Goal: Transaction & Acquisition: Subscribe to service/newsletter

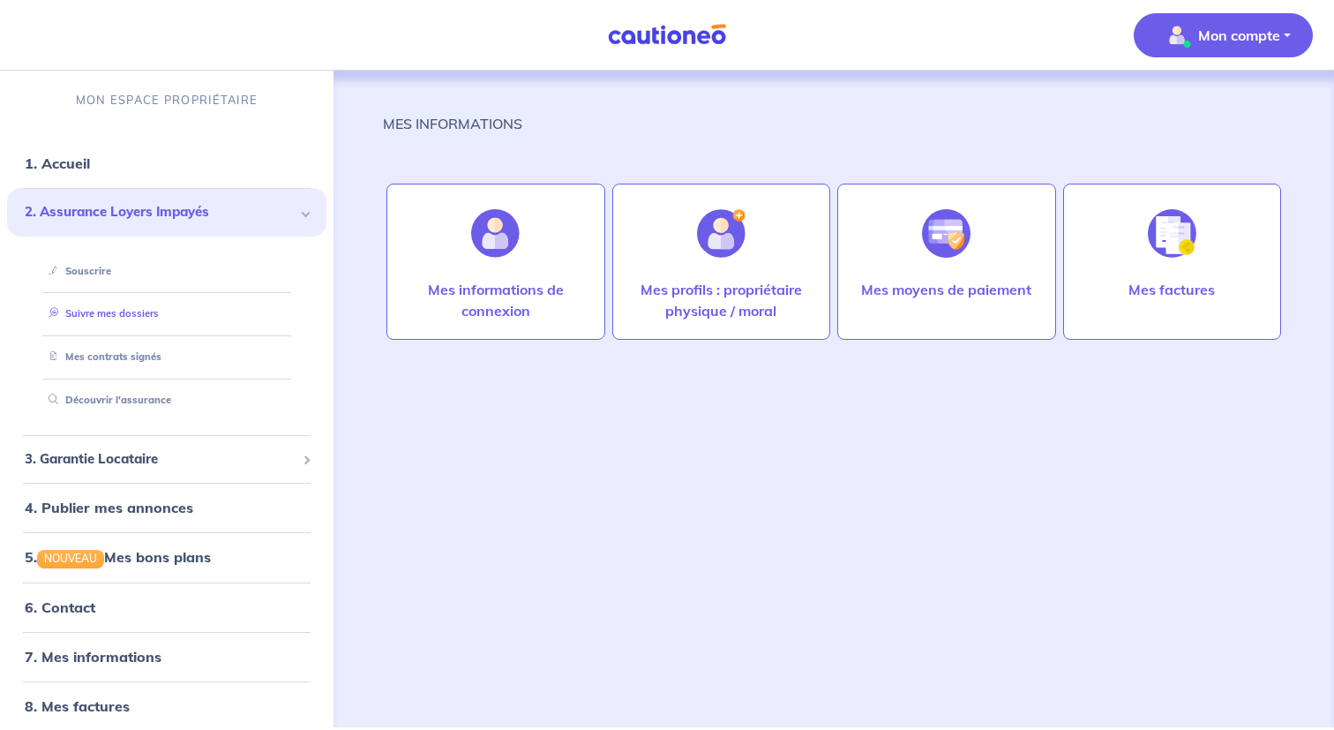
click at [125, 318] on link "Suivre mes dossiers" at bounding box center [99, 313] width 117 height 12
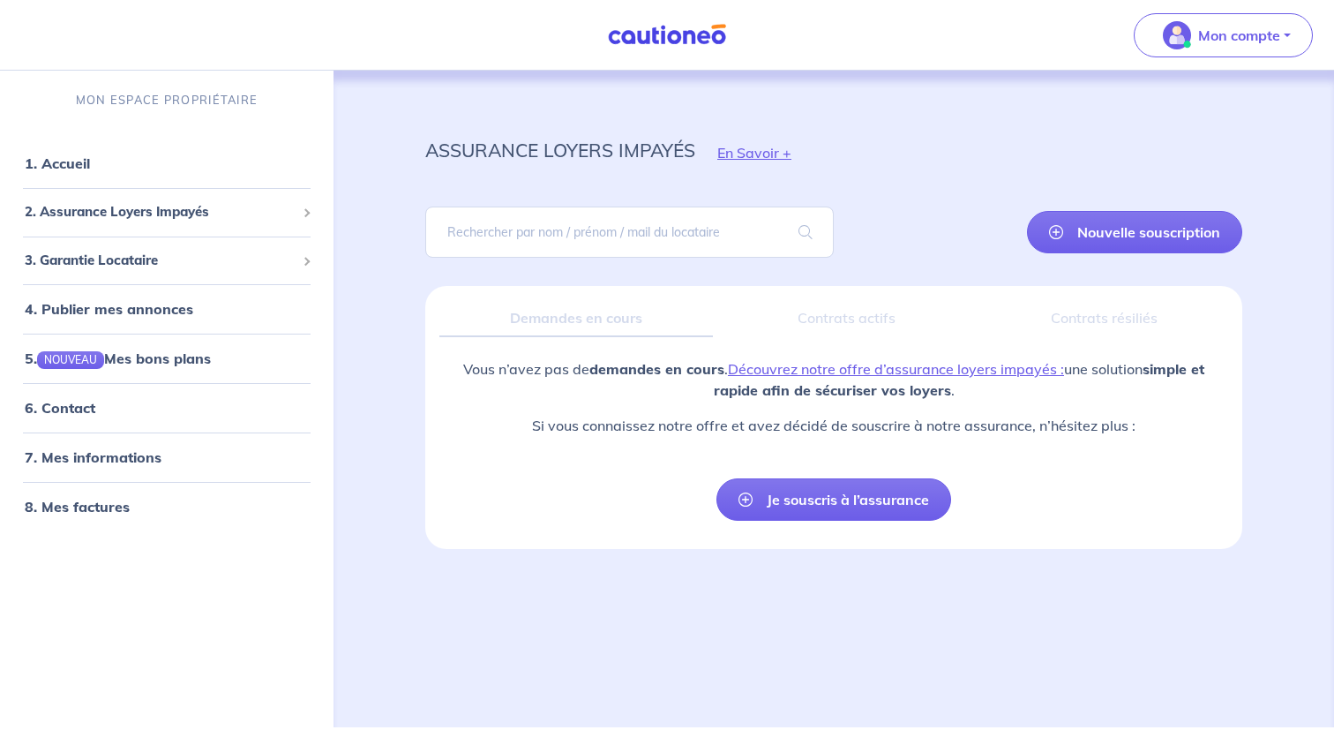
click at [823, 323] on div "Contrats actifs" at bounding box center [846, 318] width 239 height 37
click at [1055, 317] on div "Contrats résiliés" at bounding box center [1105, 318] width 248 height 37
click at [176, 214] on span "2. Assurance Loyers Impayés" at bounding box center [160, 212] width 271 height 20
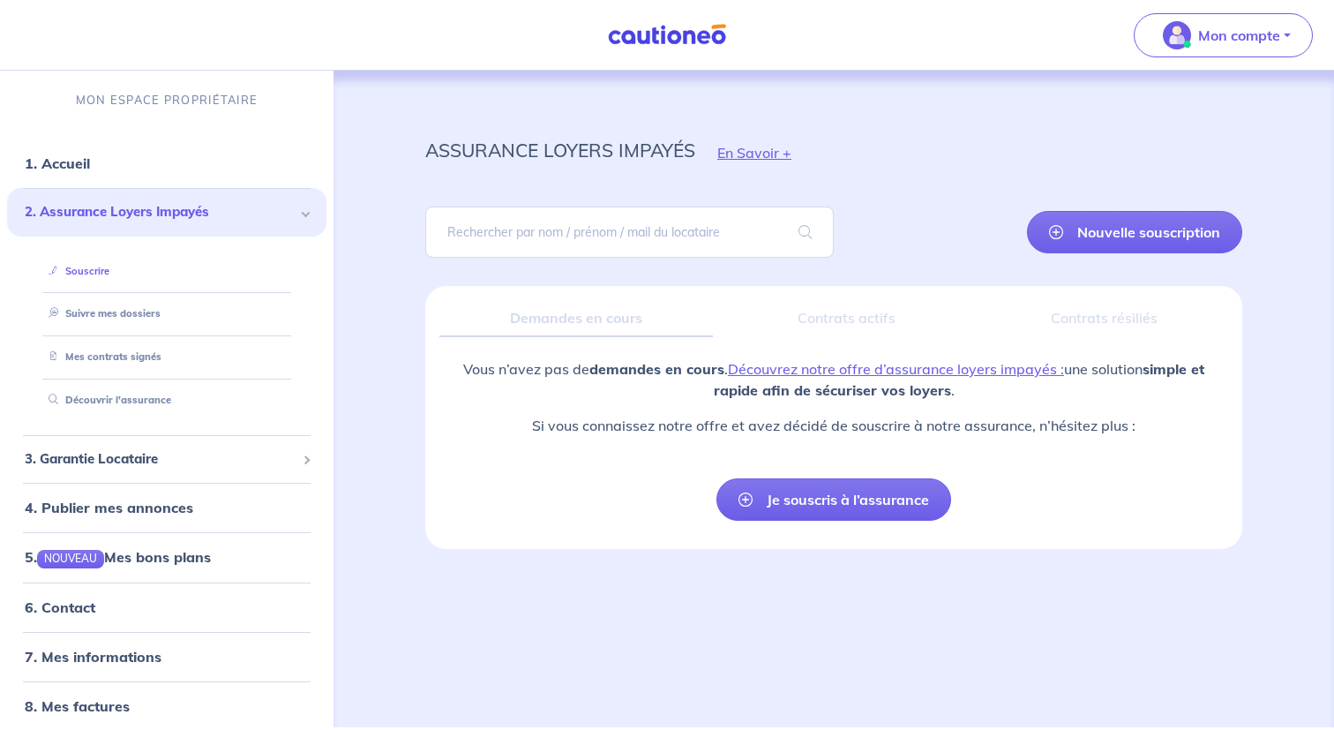
click at [109, 271] on link "Souscrire" at bounding box center [75, 271] width 68 height 12
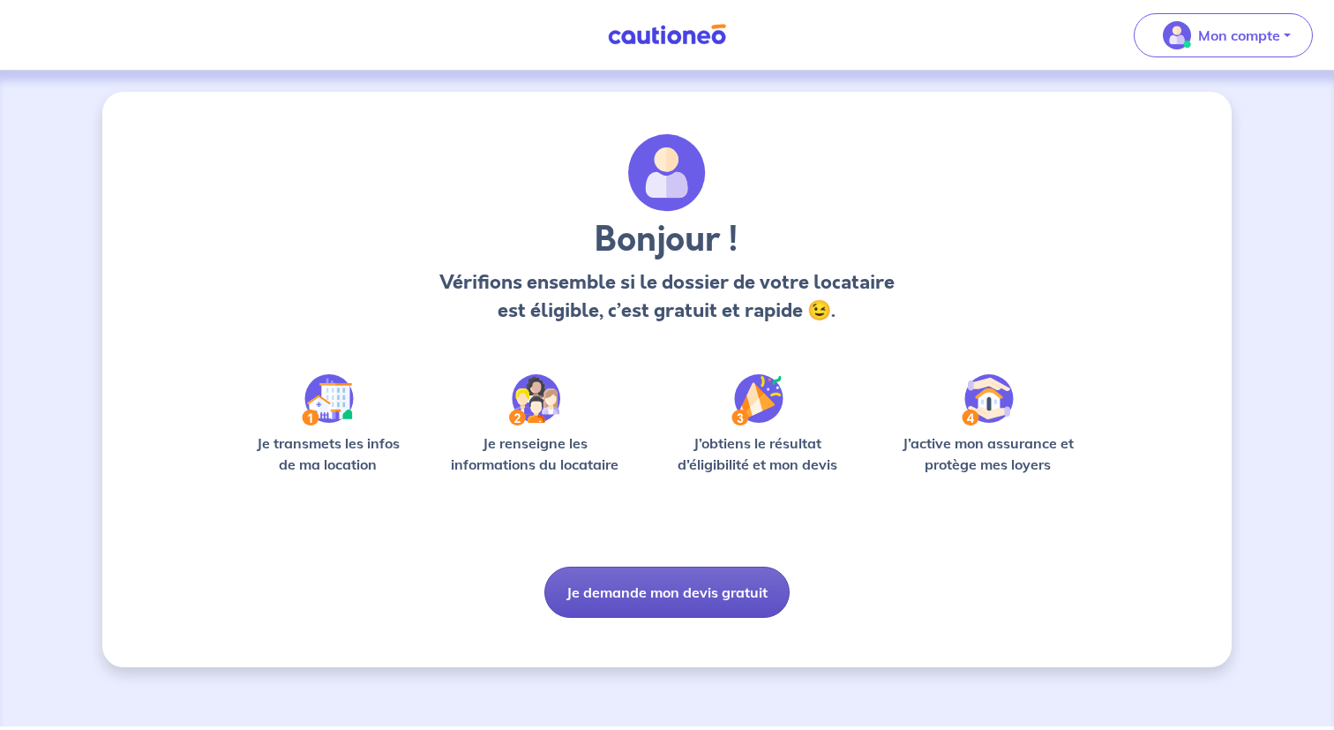
click at [688, 608] on button "Je demande mon devis gratuit" at bounding box center [667, 592] width 245 height 51
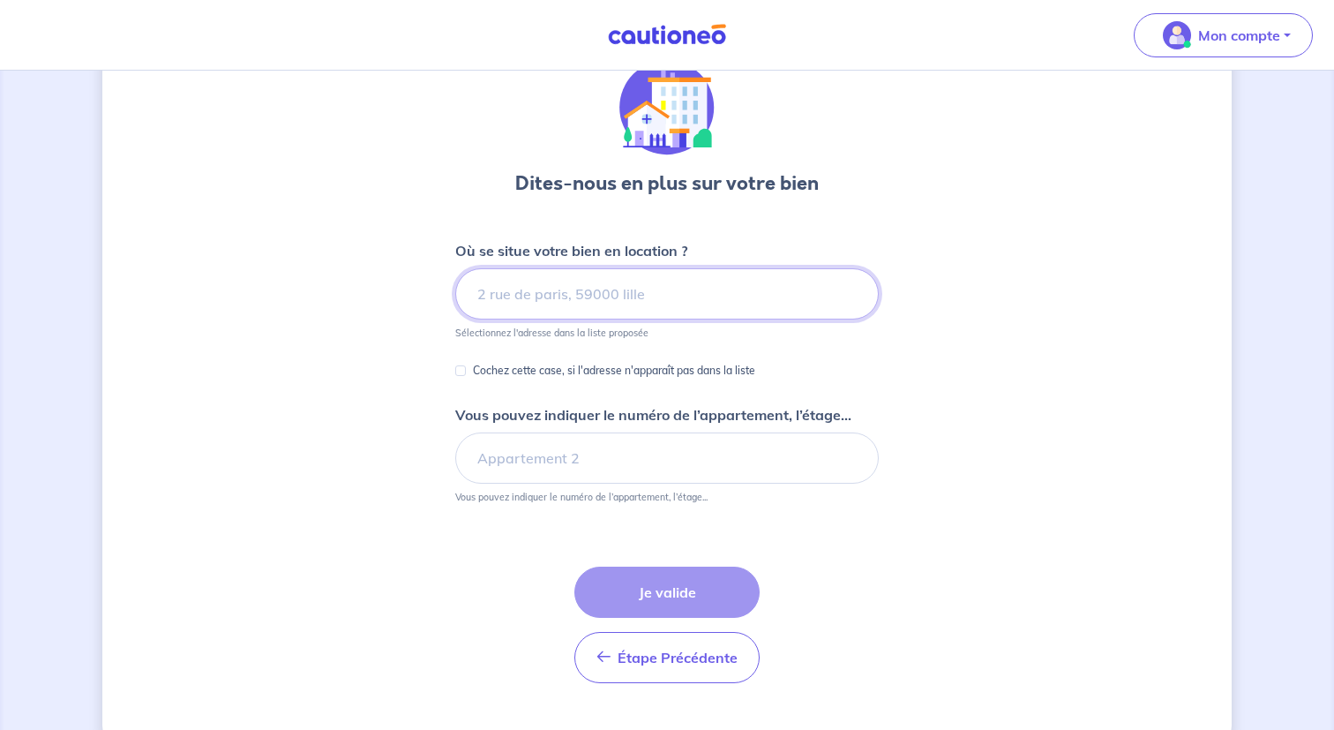
scroll to position [112, 0]
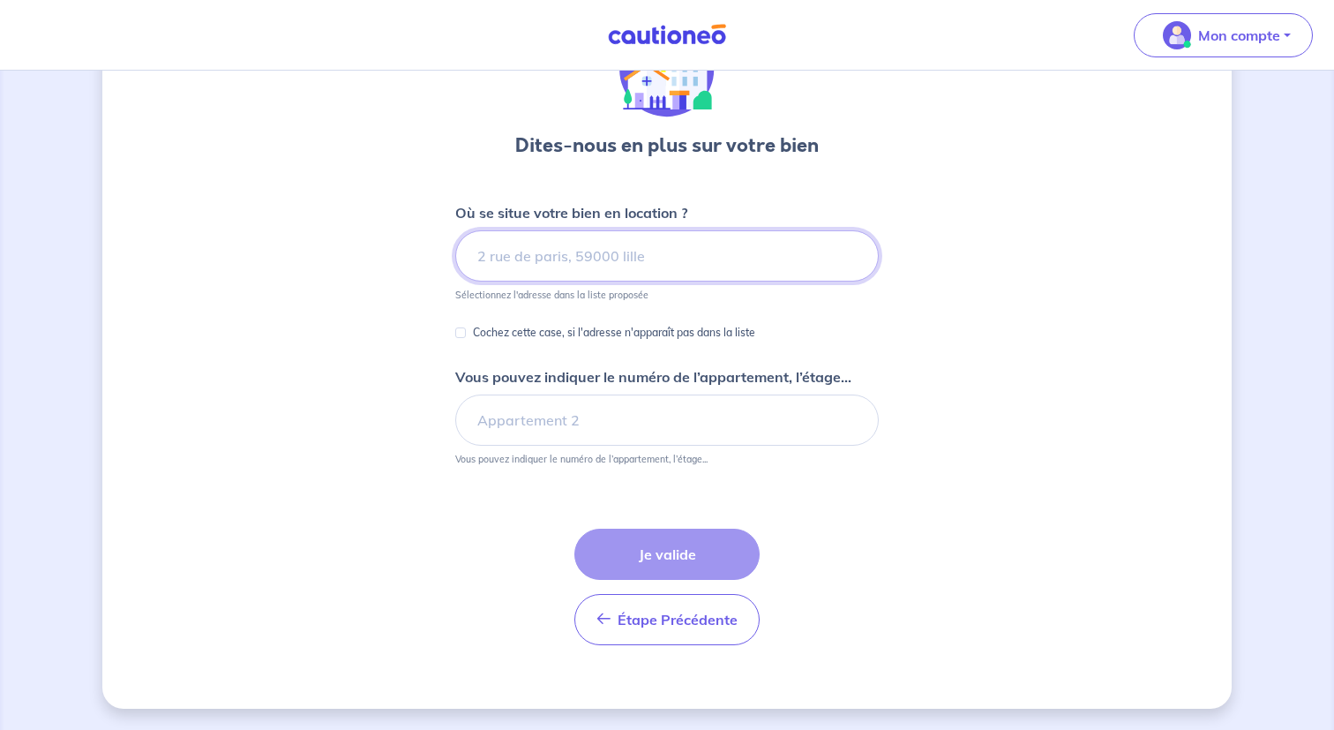
click at [648, 248] on input at bounding box center [667, 255] width 424 height 51
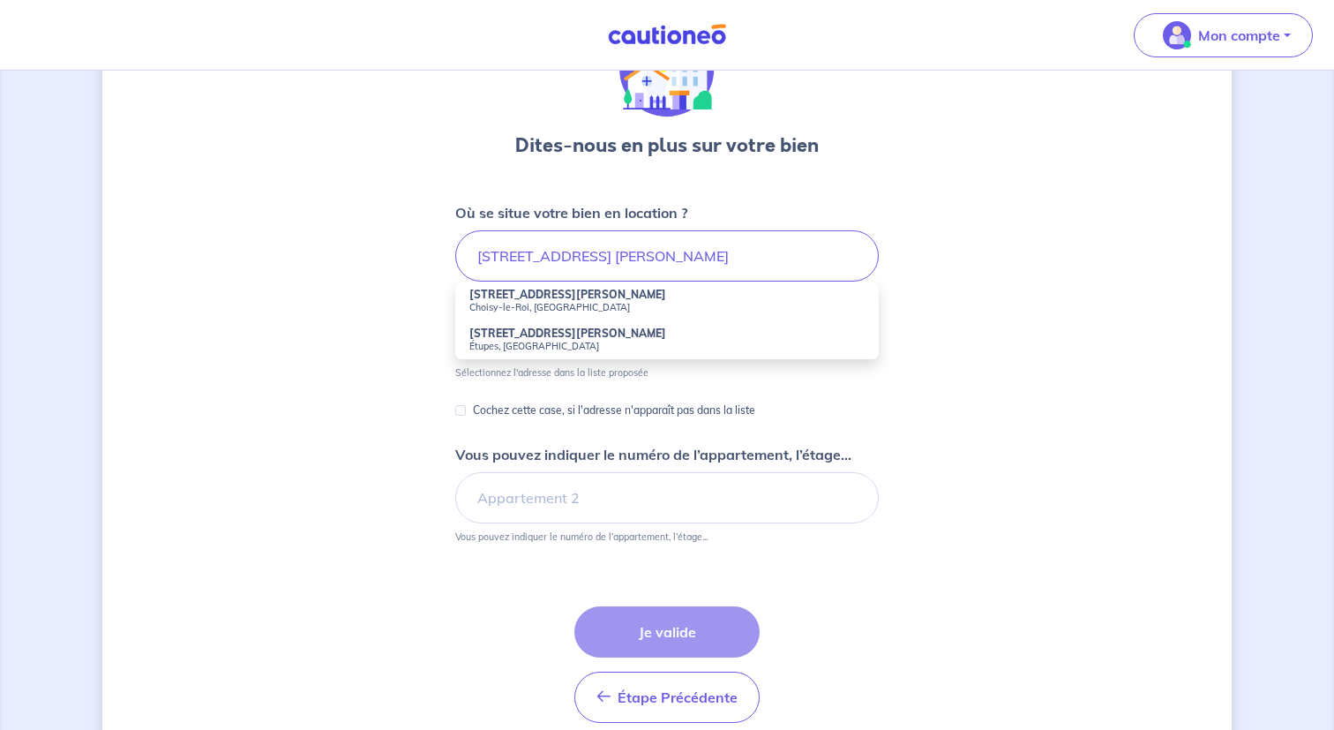
click at [597, 302] on small "Choisy-le-Roi, France" at bounding box center [667, 307] width 395 height 12
type input "1 Rue du Lieutenant Colonel Curie, Choisy-le-Roi, France"
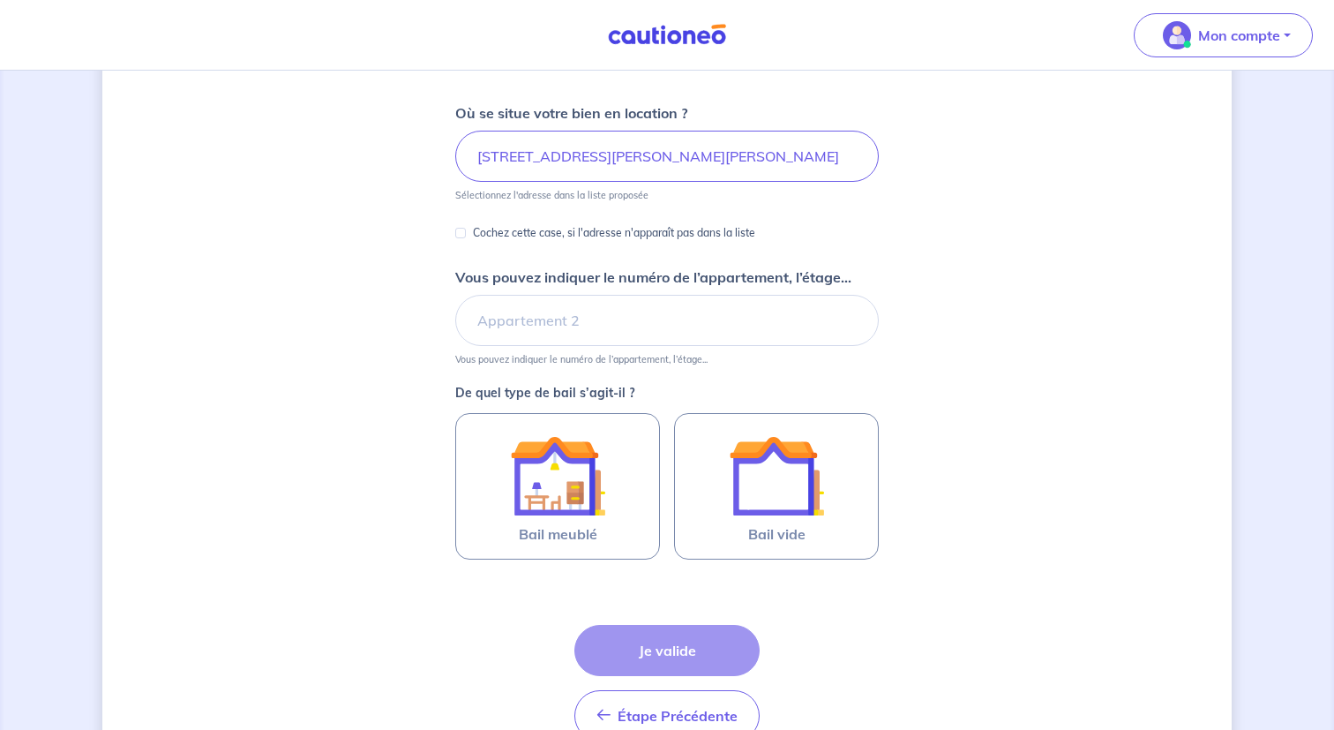
scroll to position [223, 0]
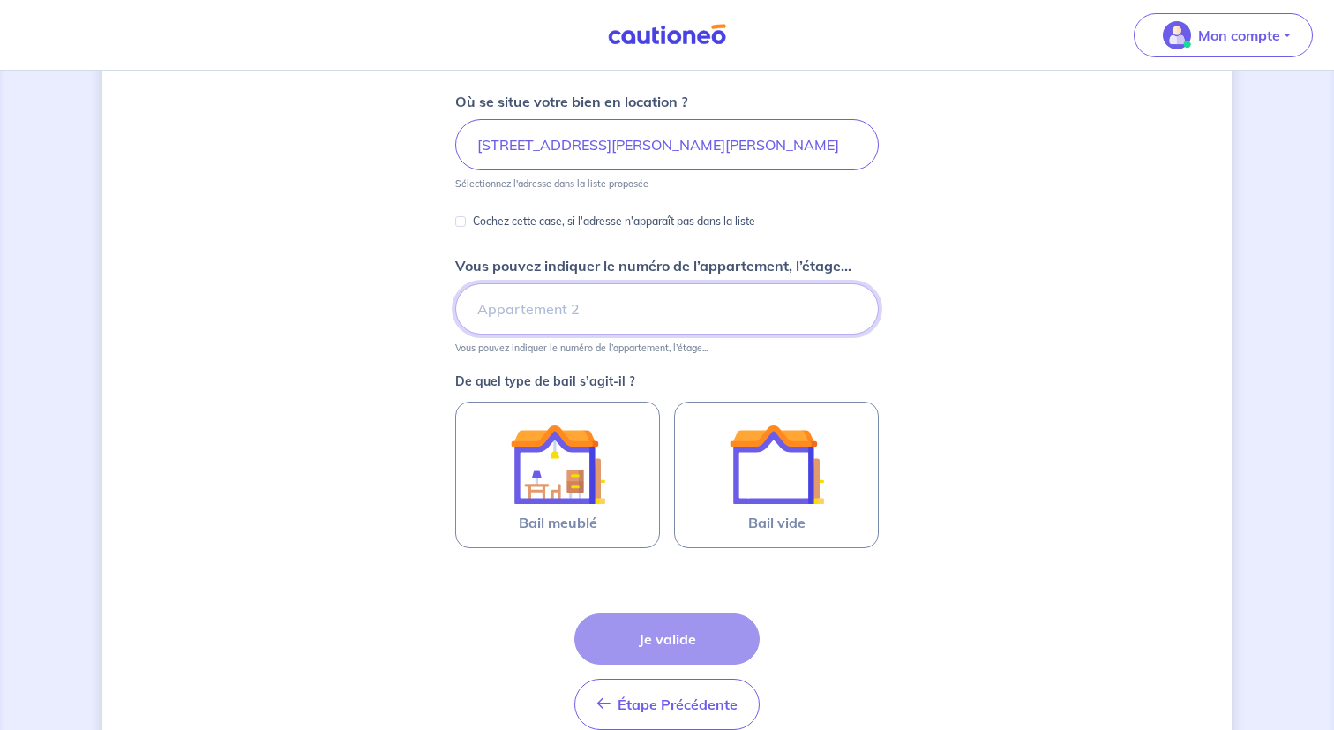
click at [581, 308] on input "Vous pouvez indiquer le numéro de l’appartement, l’étage..." at bounding box center [667, 308] width 424 height 51
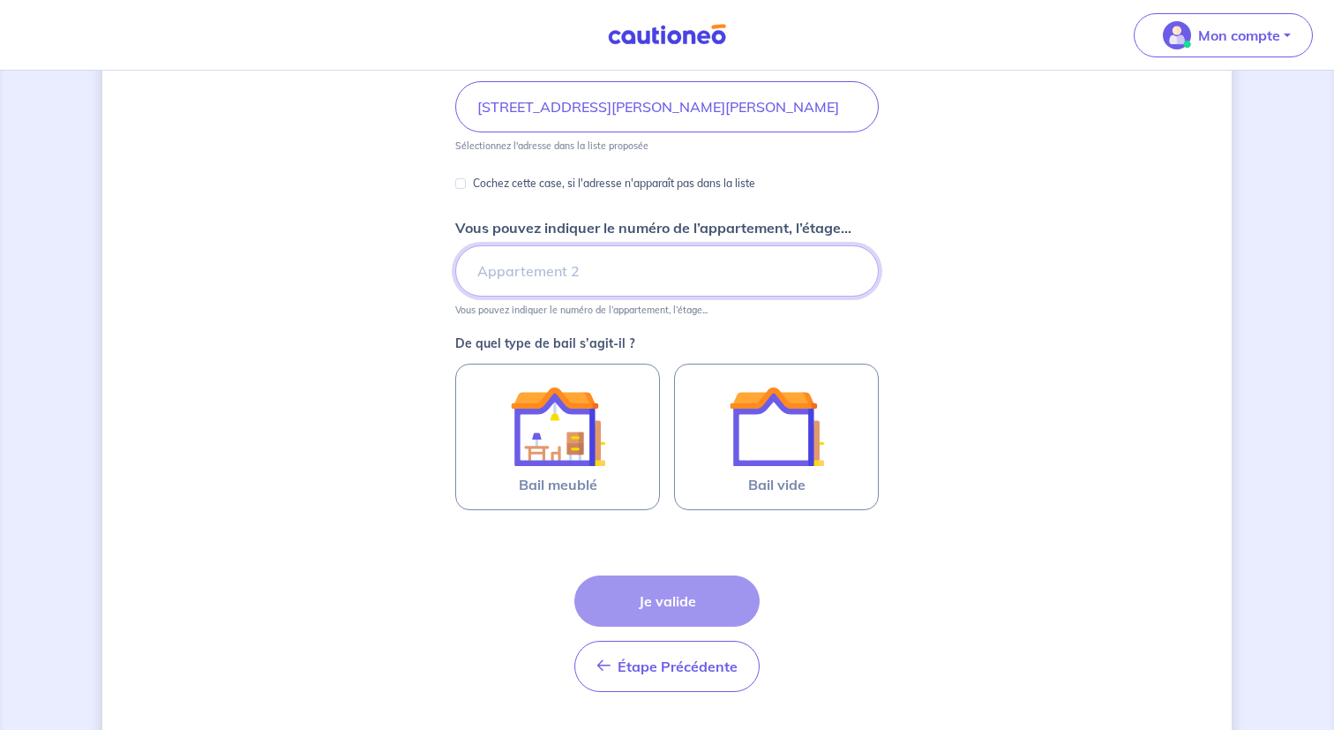
scroll to position [267, 0]
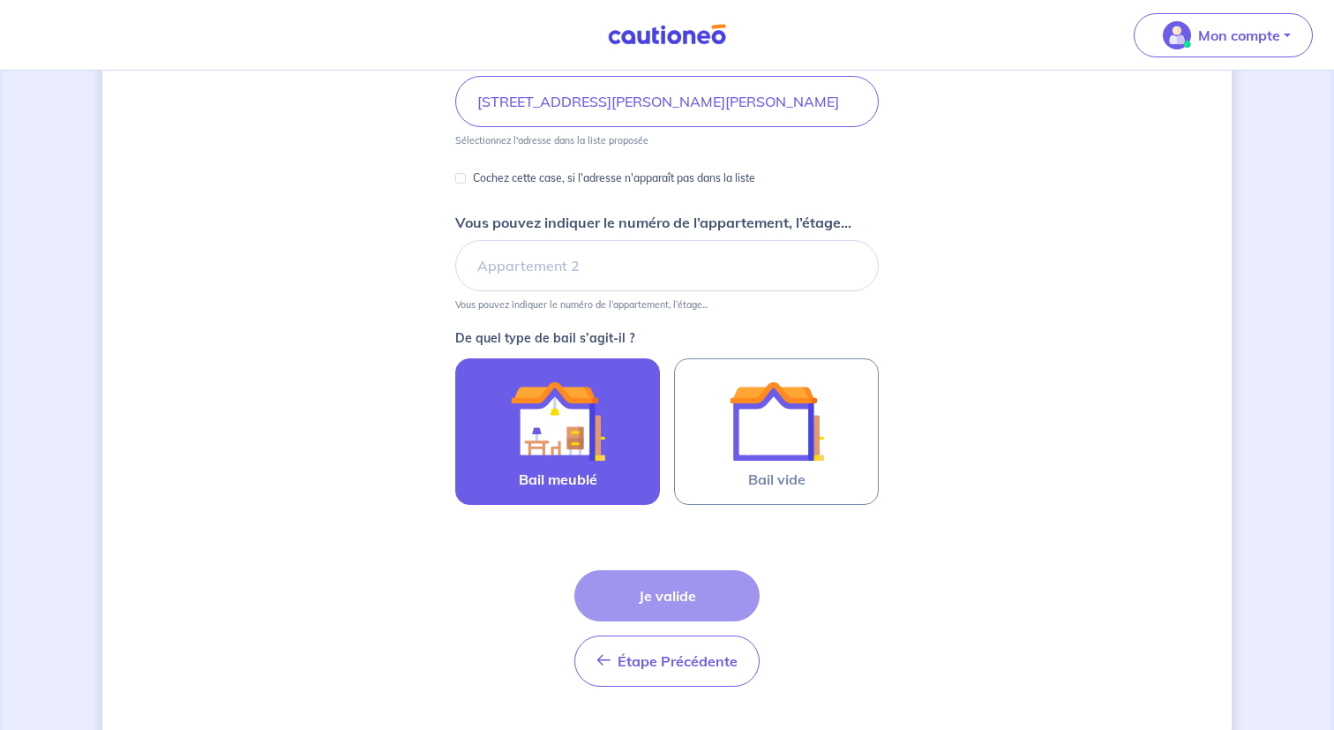
click at [593, 459] on img at bounding box center [557, 420] width 95 height 95
click at [0, 0] on input "Bail meublé" at bounding box center [0, 0] width 0 height 0
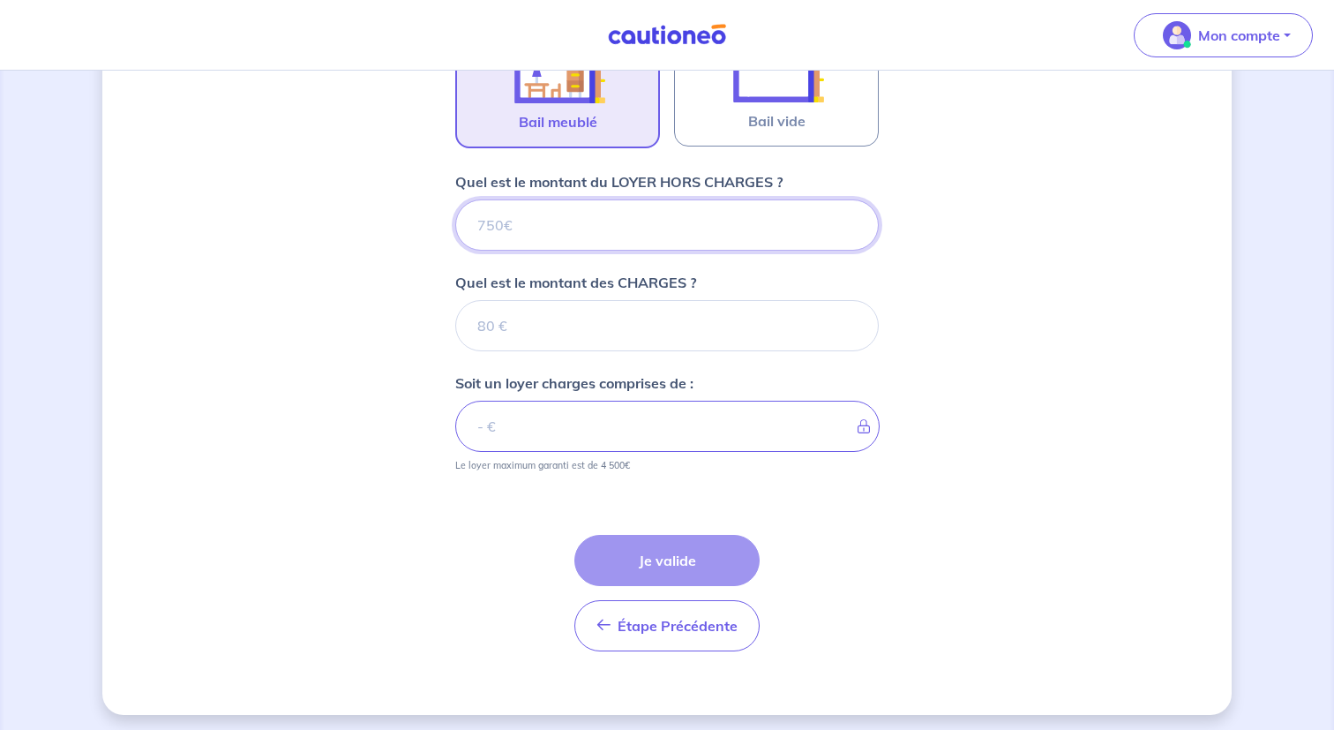
scroll to position [631, 0]
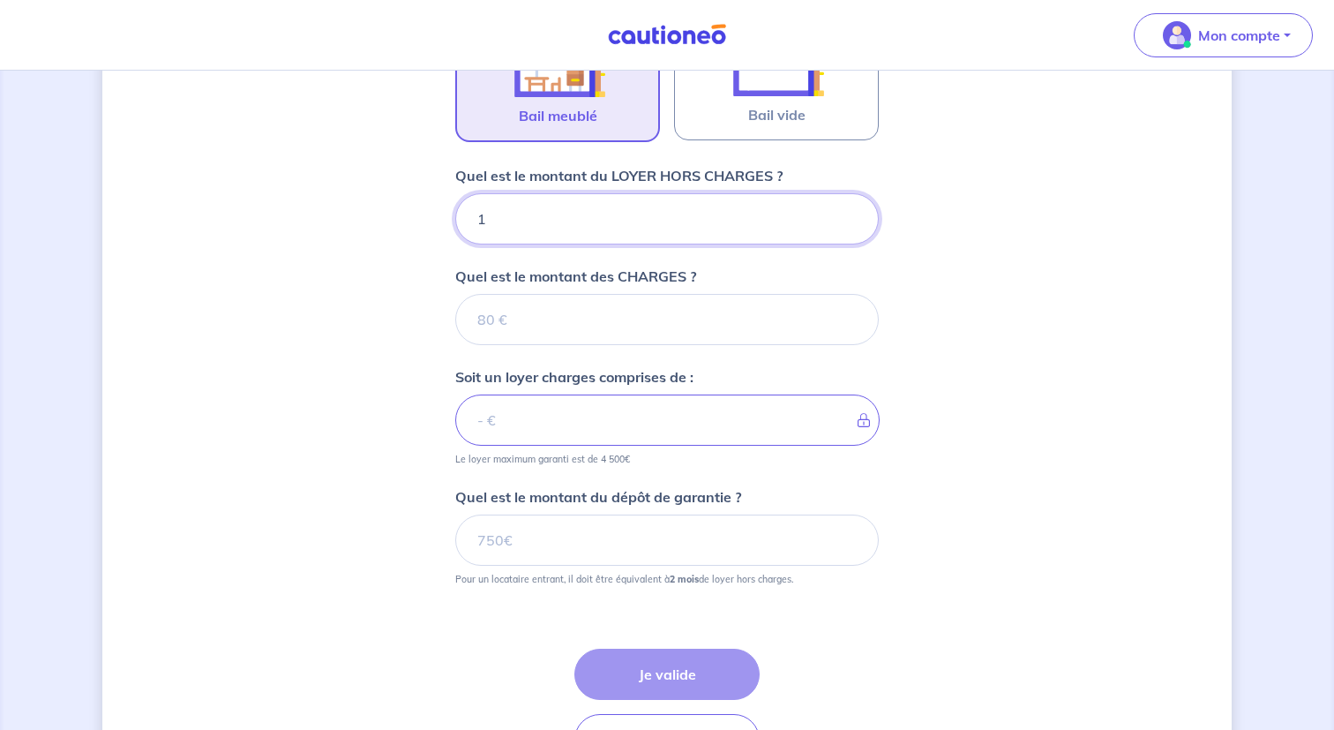
type input "11"
type input "1100"
type input "13"
type input "1101"
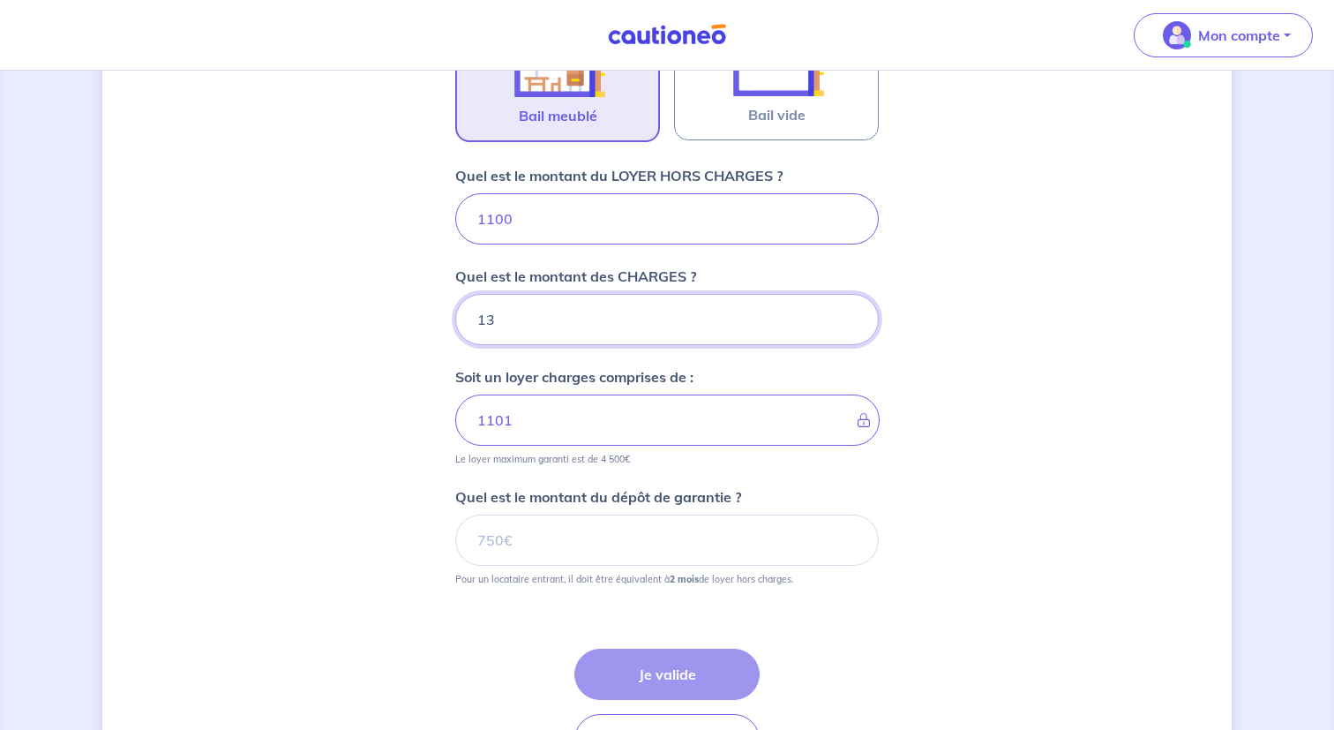
type input "130"
type input "1230"
type input "130"
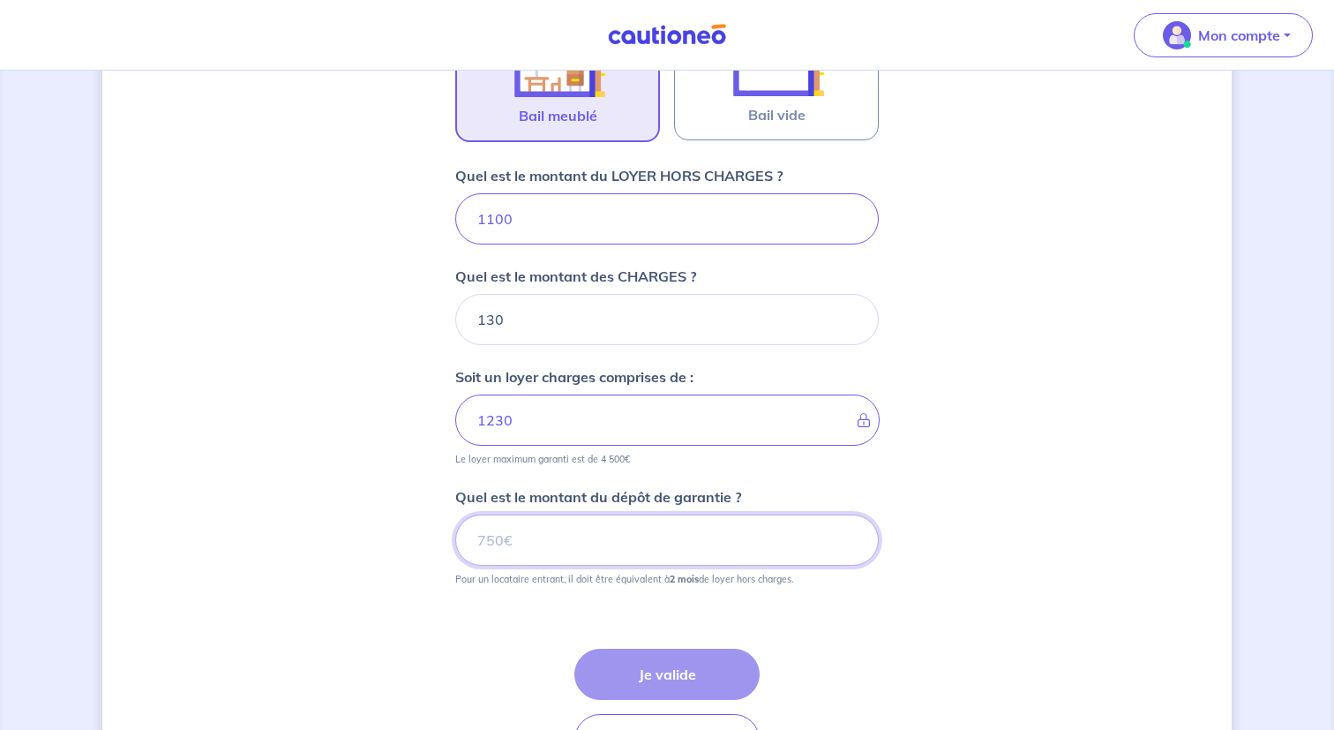
click at [621, 529] on input "Quel est le montant du dépôt de garantie ?" at bounding box center [667, 540] width 424 height 51
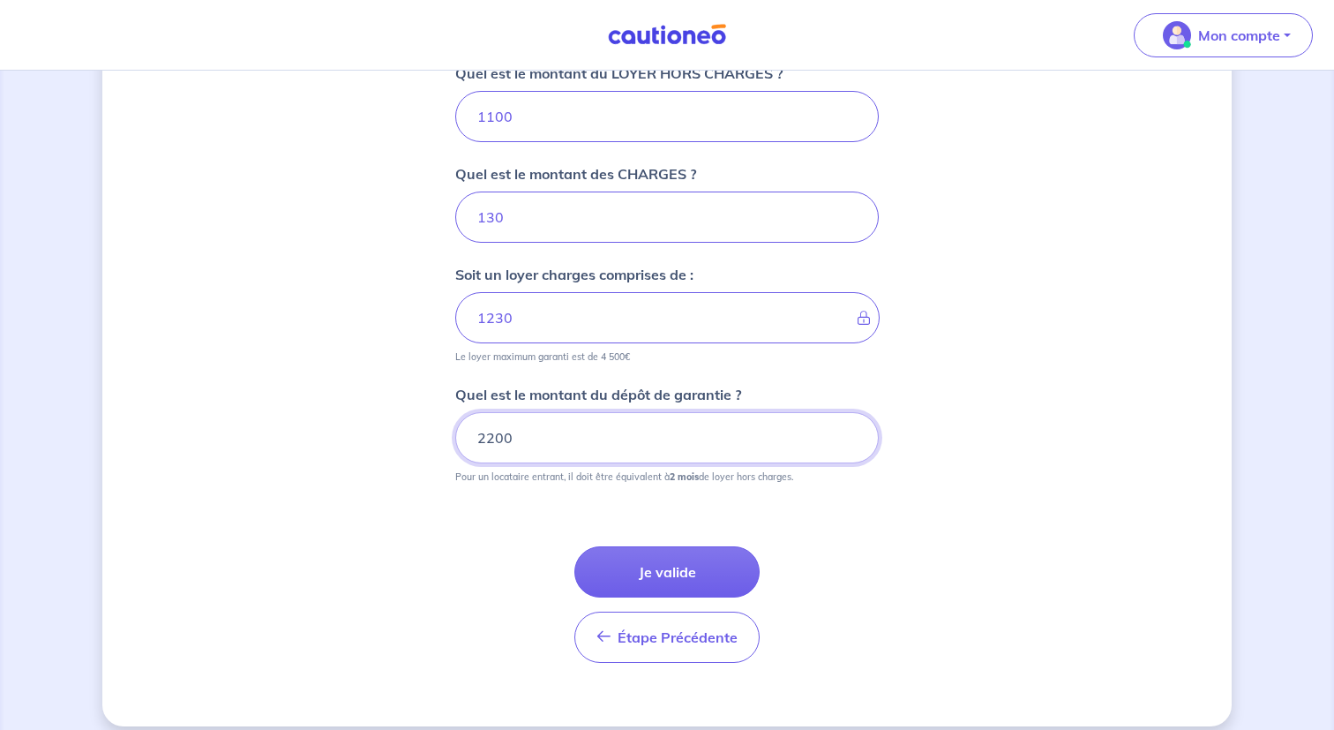
scroll to position [751, 0]
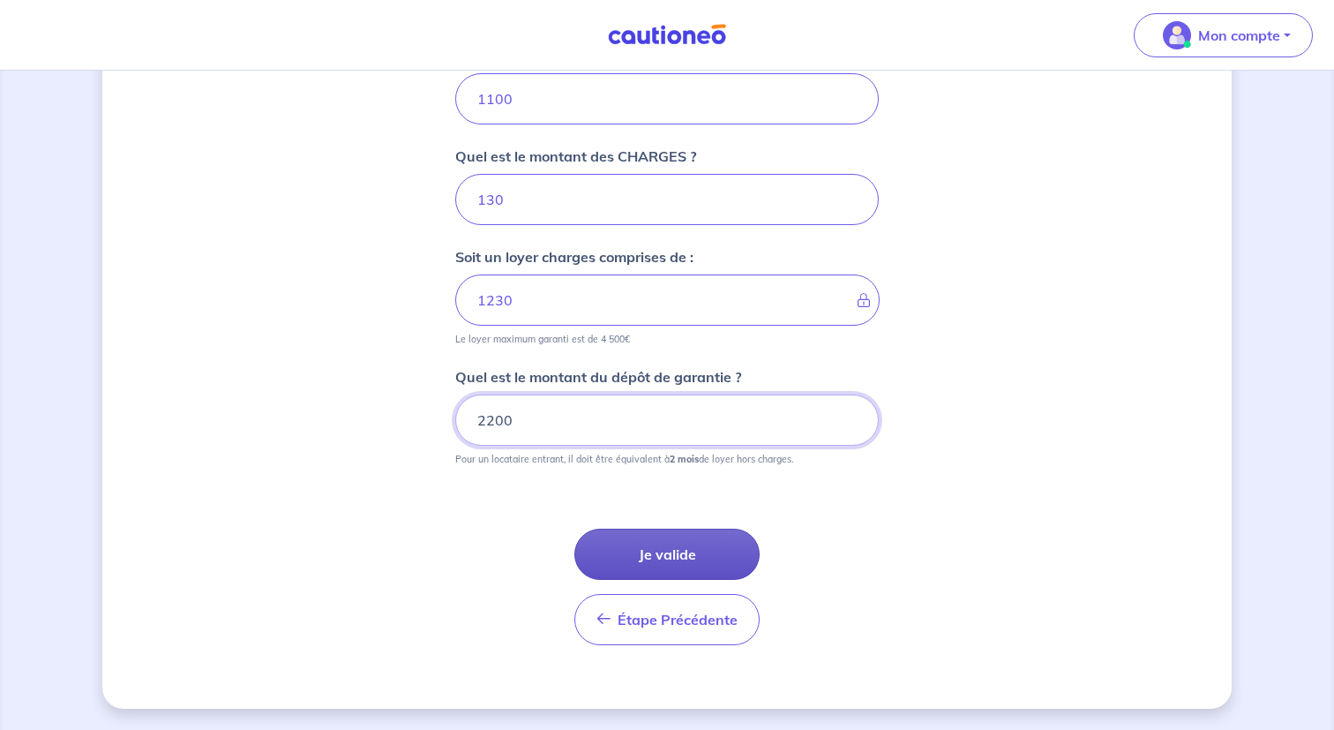
type input "2200"
click at [688, 555] on button "Je valide" at bounding box center [667, 554] width 185 height 51
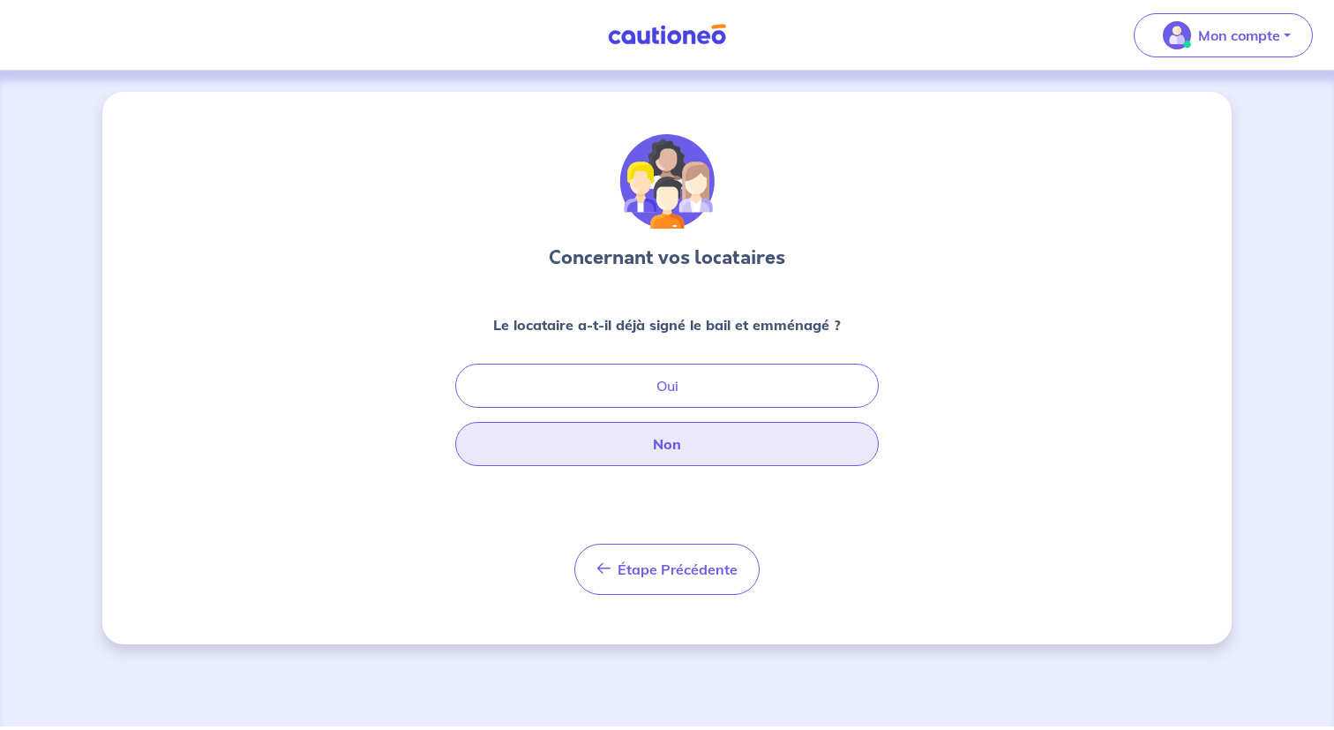
click at [714, 445] on button "Non" at bounding box center [667, 444] width 424 height 44
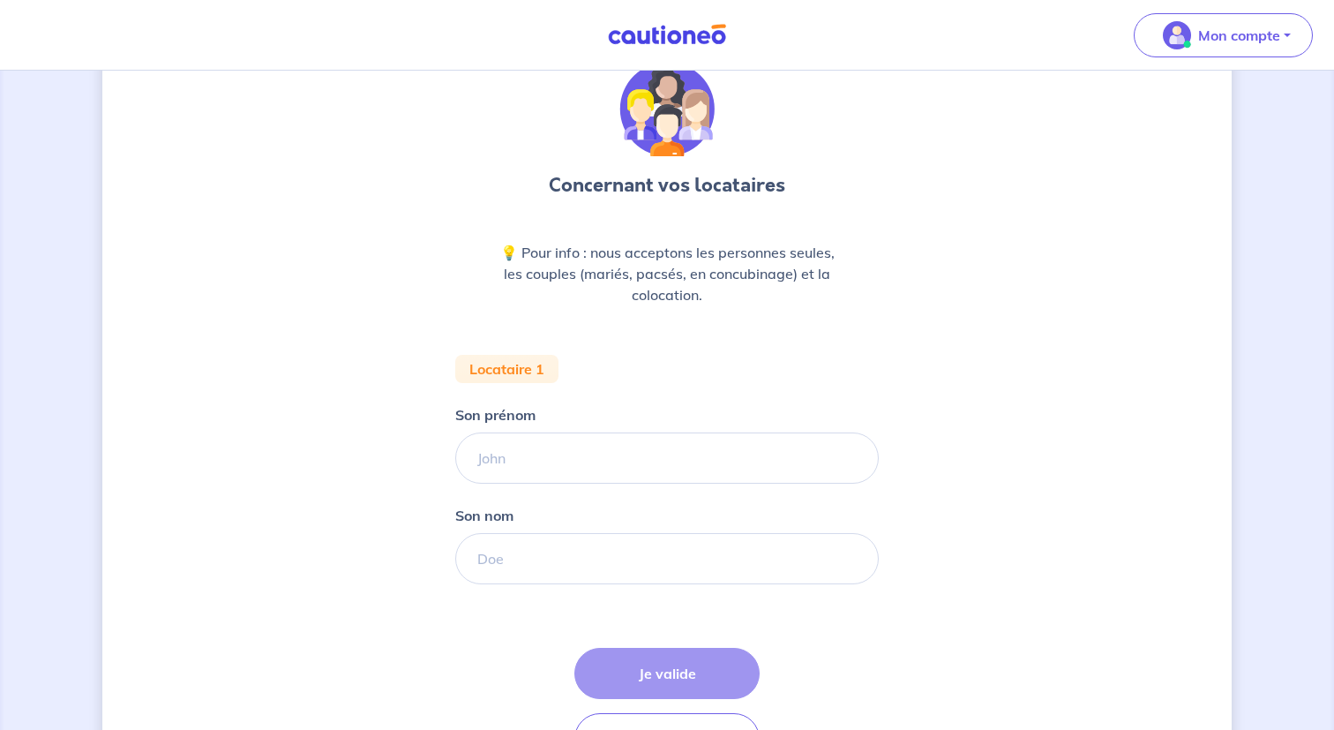
scroll to position [81, 0]
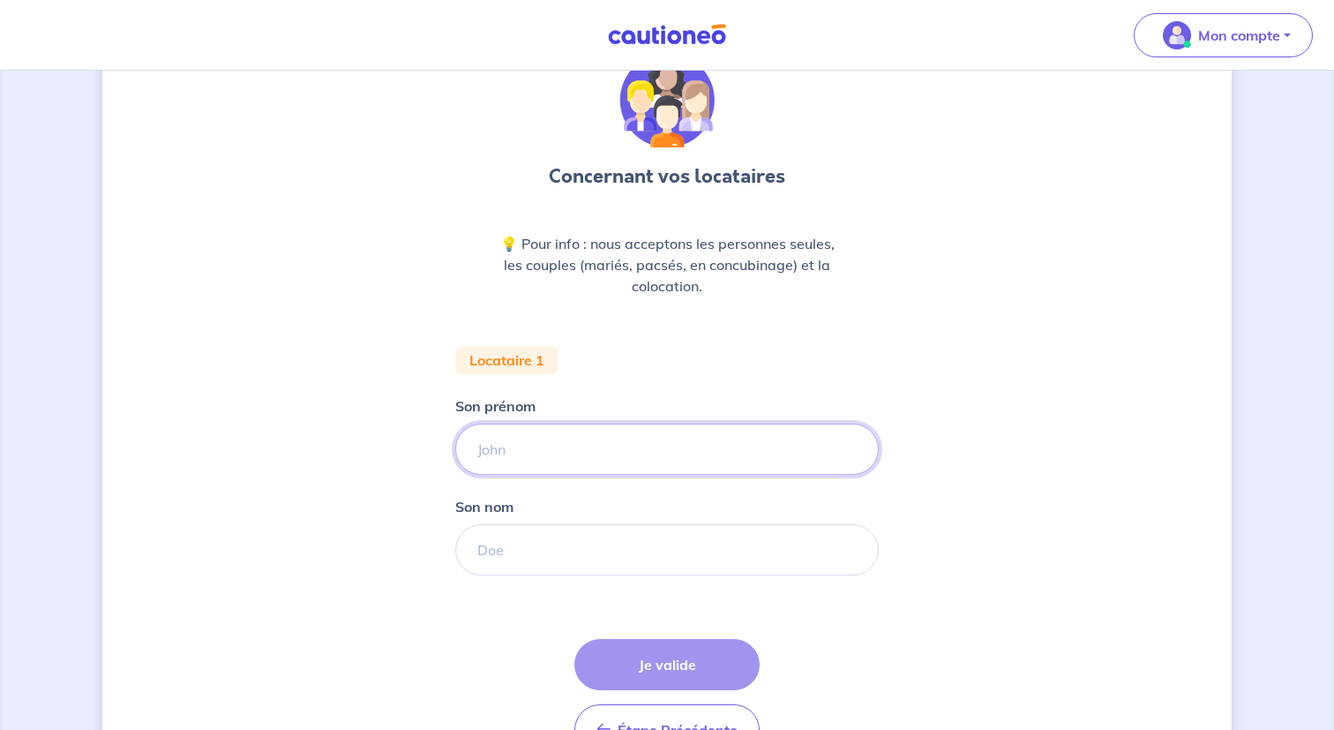
click at [703, 447] on input "Son prénom" at bounding box center [667, 449] width 424 height 51
type input "Esso Yodou"
click at [612, 543] on input "Son nom" at bounding box center [667, 549] width 424 height 51
type input "Badameli"
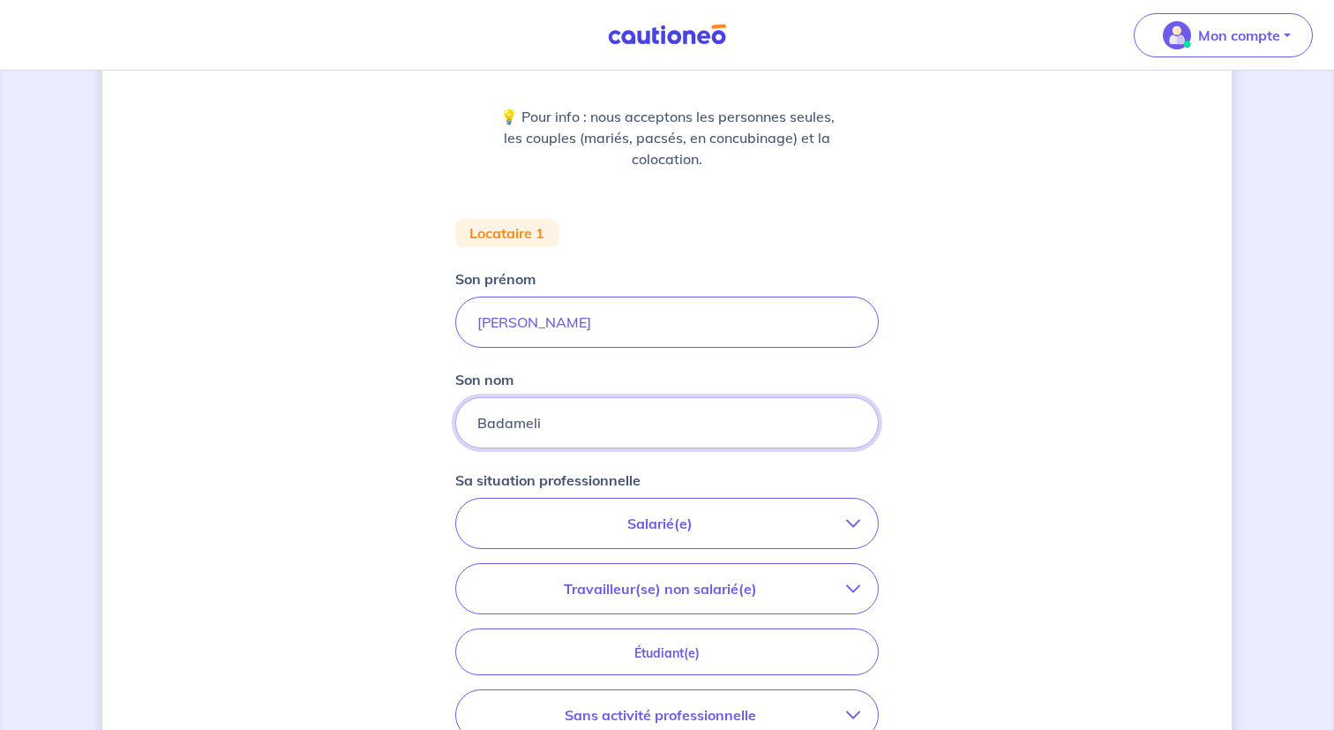
scroll to position [243, 0]
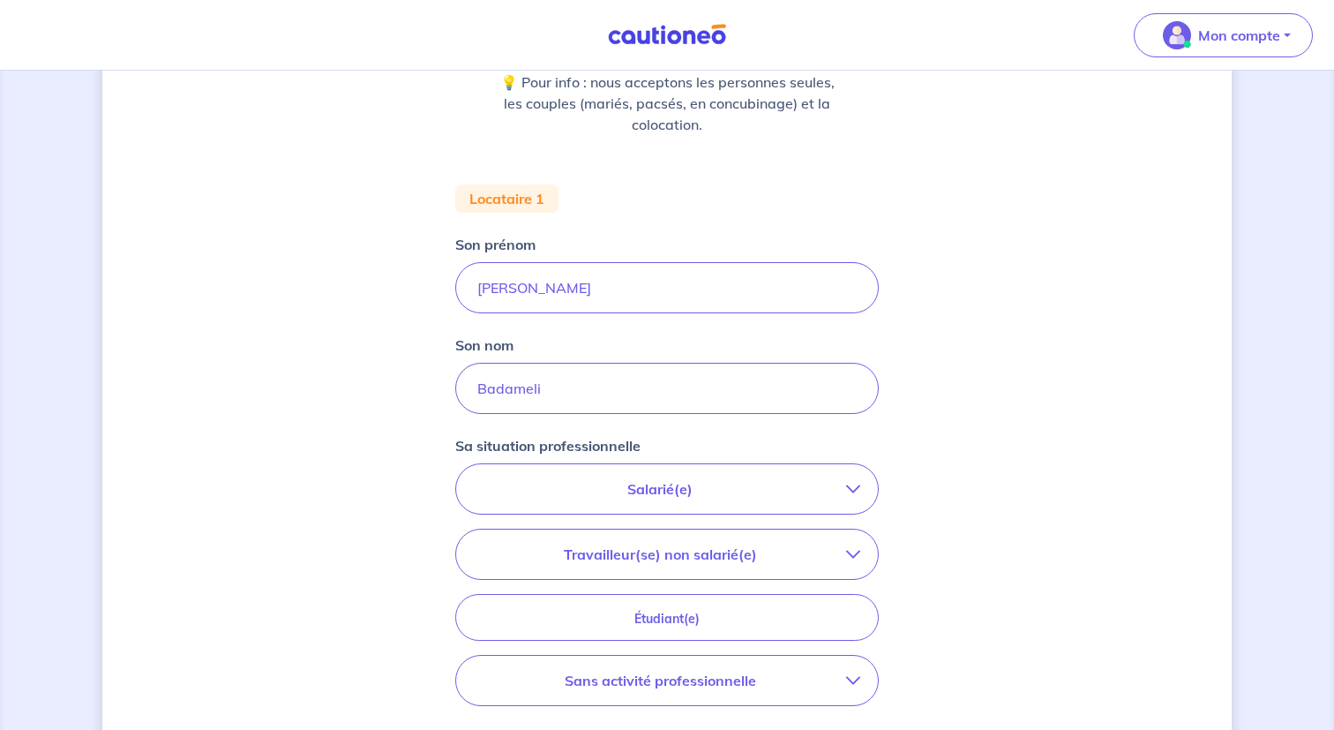
click at [668, 495] on p "Salarié(e)" at bounding box center [660, 488] width 372 height 21
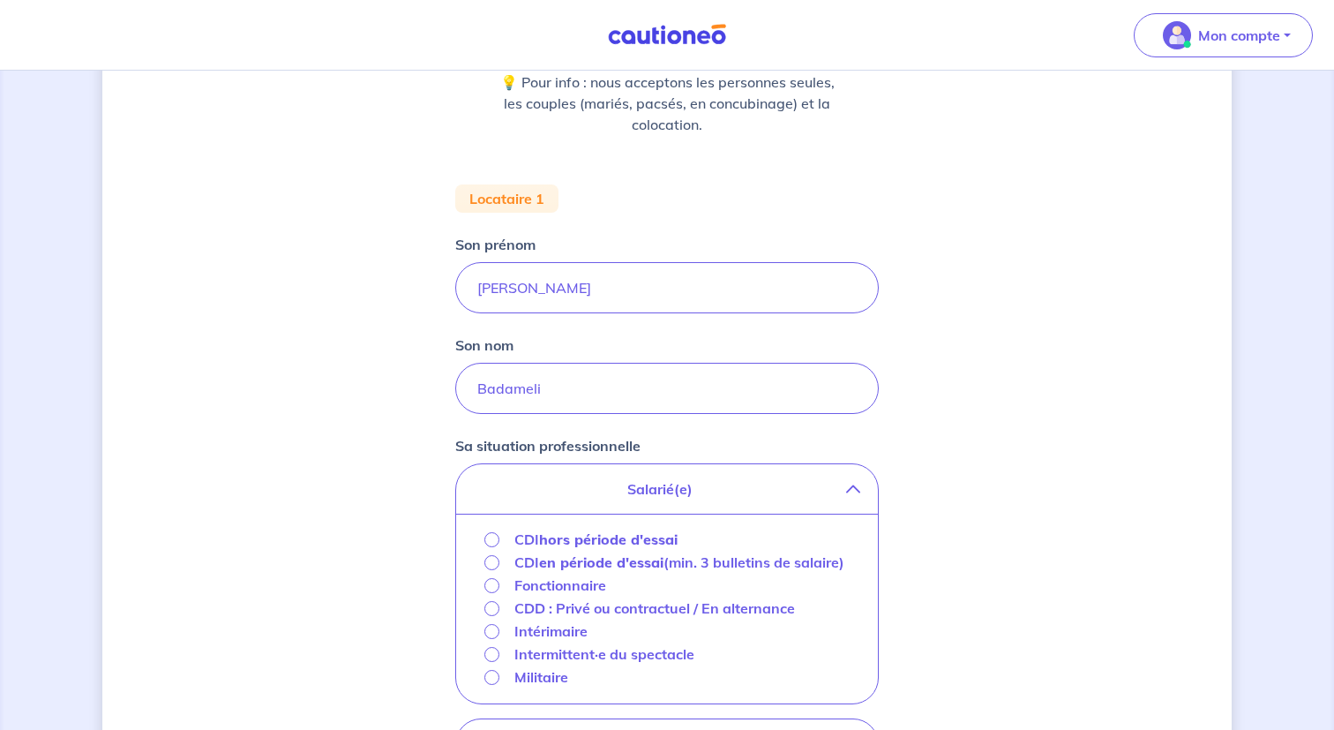
click at [644, 538] on strong "hors période d'essai" at bounding box center [608, 539] width 139 height 18
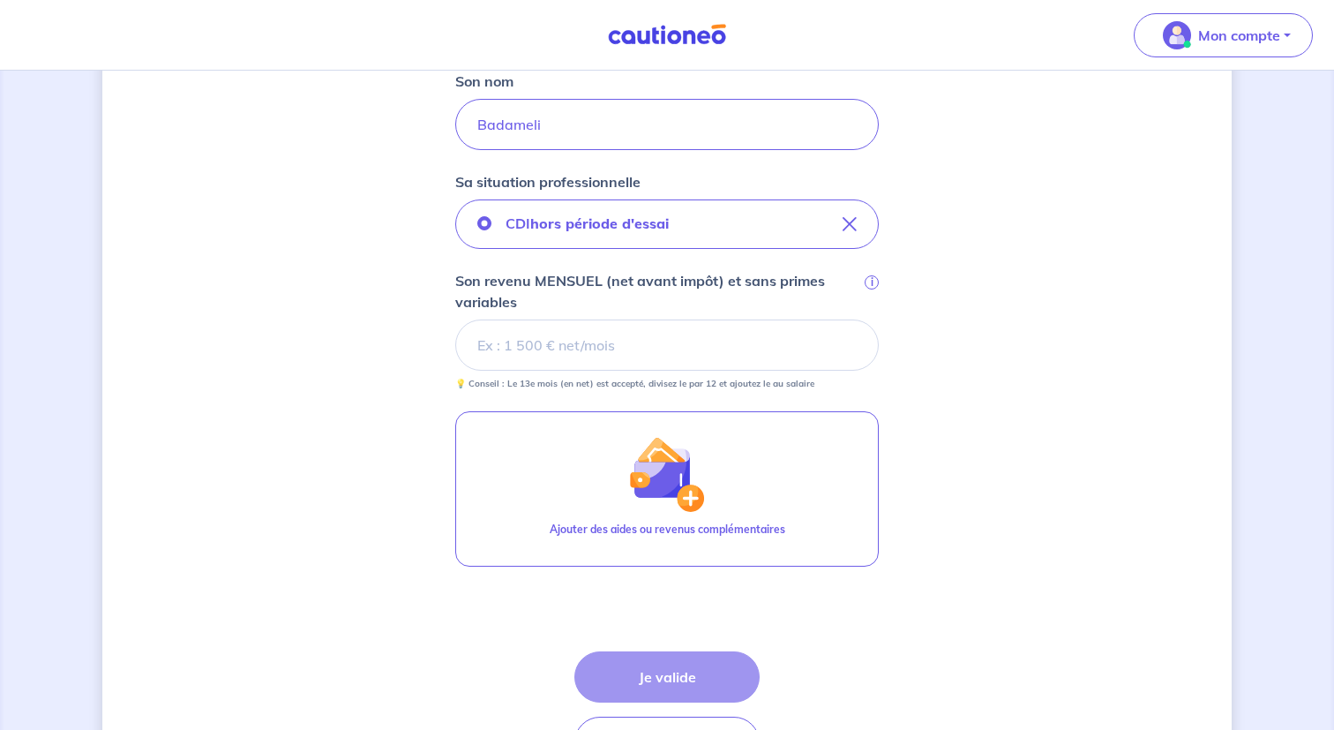
scroll to position [512, 0]
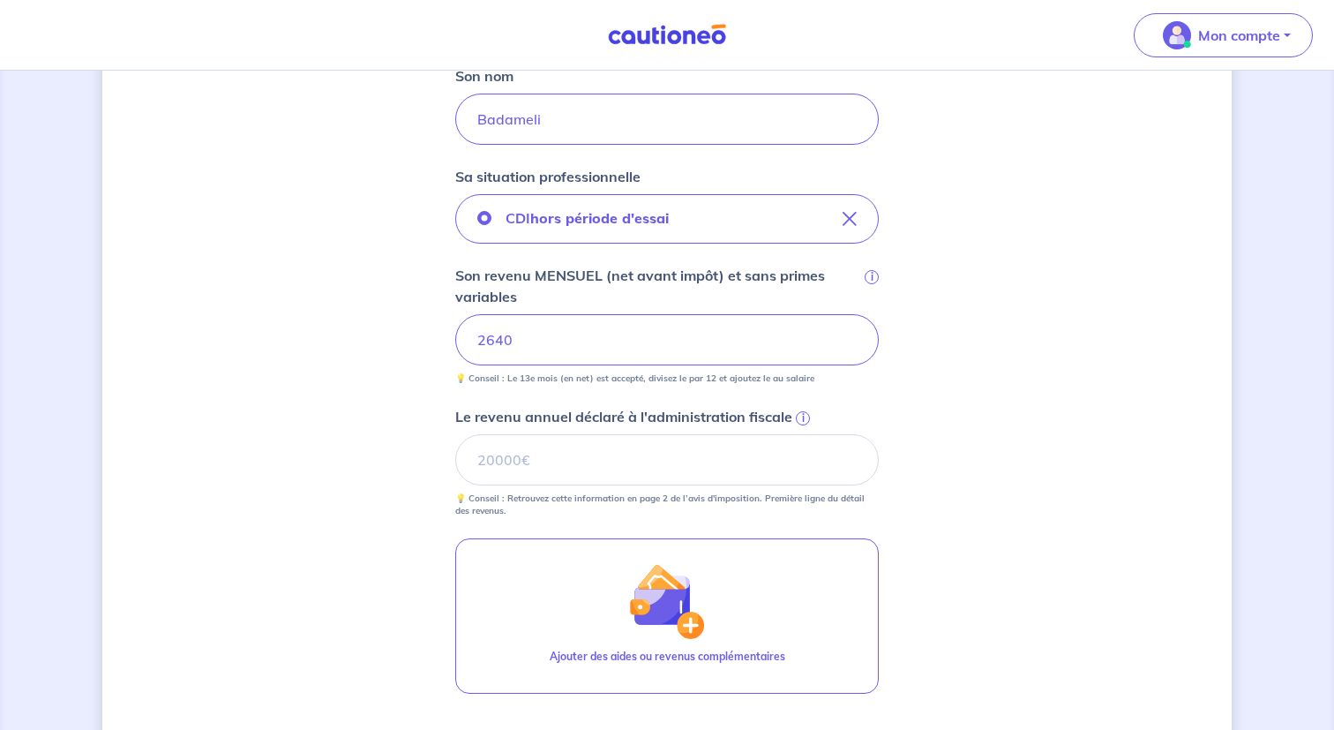
click at [915, 448] on div "Concernant vos locataires 💡 Pour info : nous acceptons les personnes seules, le…" at bounding box center [667, 269] width 1130 height 1379
click at [742, 474] on input "Le revenu annuel déclaré à l'administration fiscale i" at bounding box center [667, 459] width 424 height 51
type input "13588"
click at [965, 444] on div "Concernant vos locataires 💡 Pour info : nous acceptons les personnes seules, le…" at bounding box center [667, 269] width 1130 height 1379
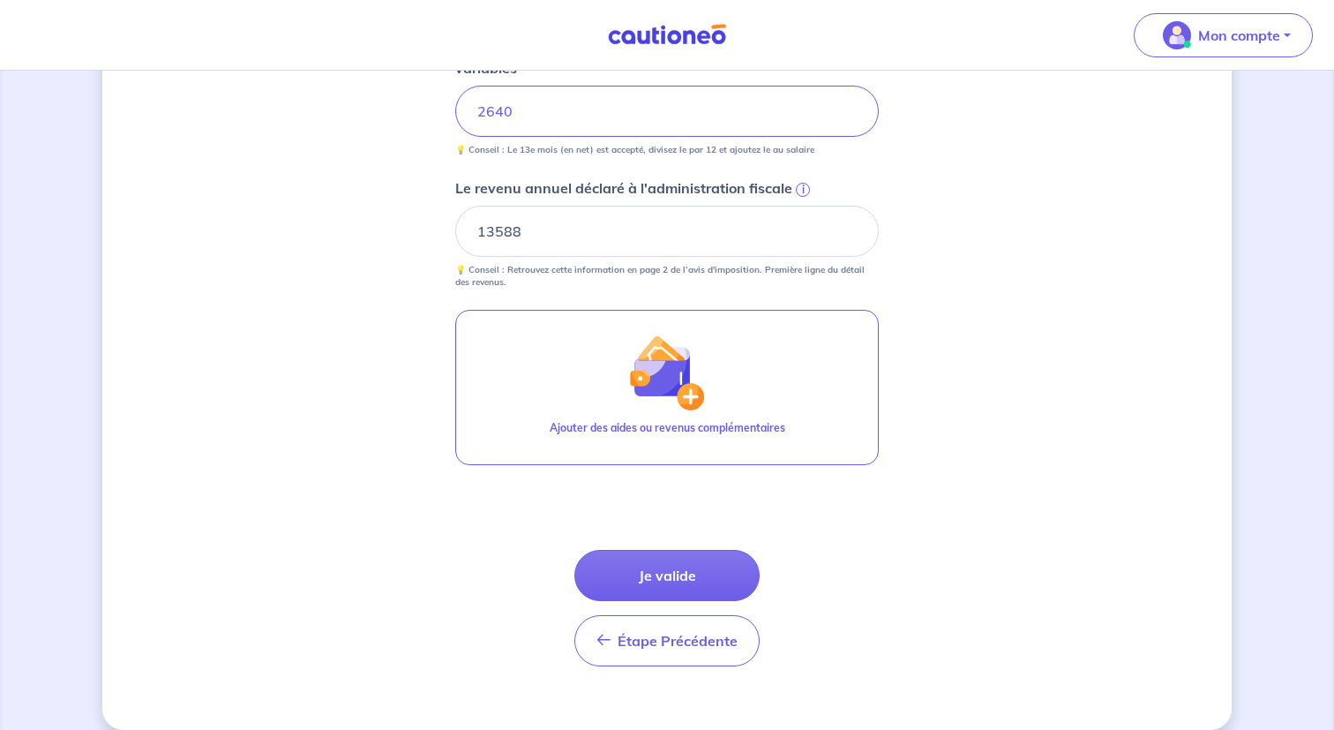
scroll to position [762, 0]
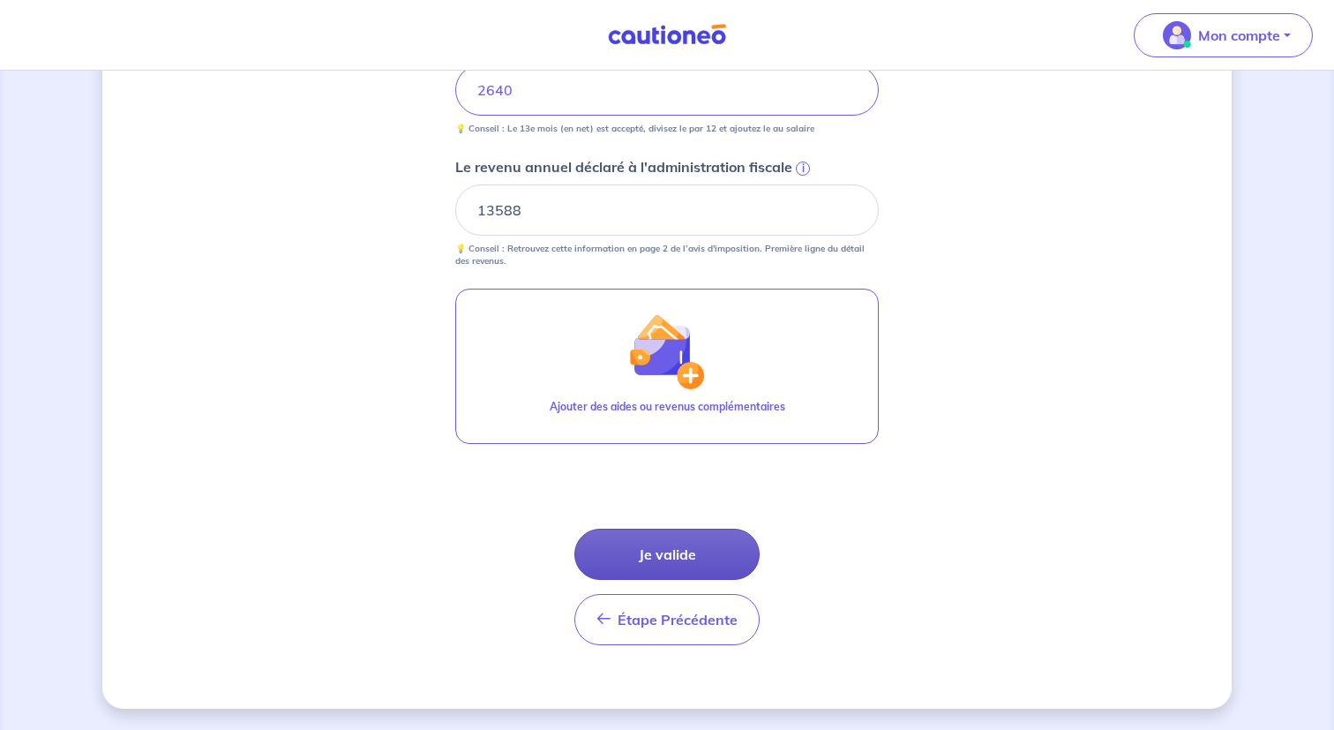
click at [680, 560] on button "Je valide" at bounding box center [667, 554] width 185 height 51
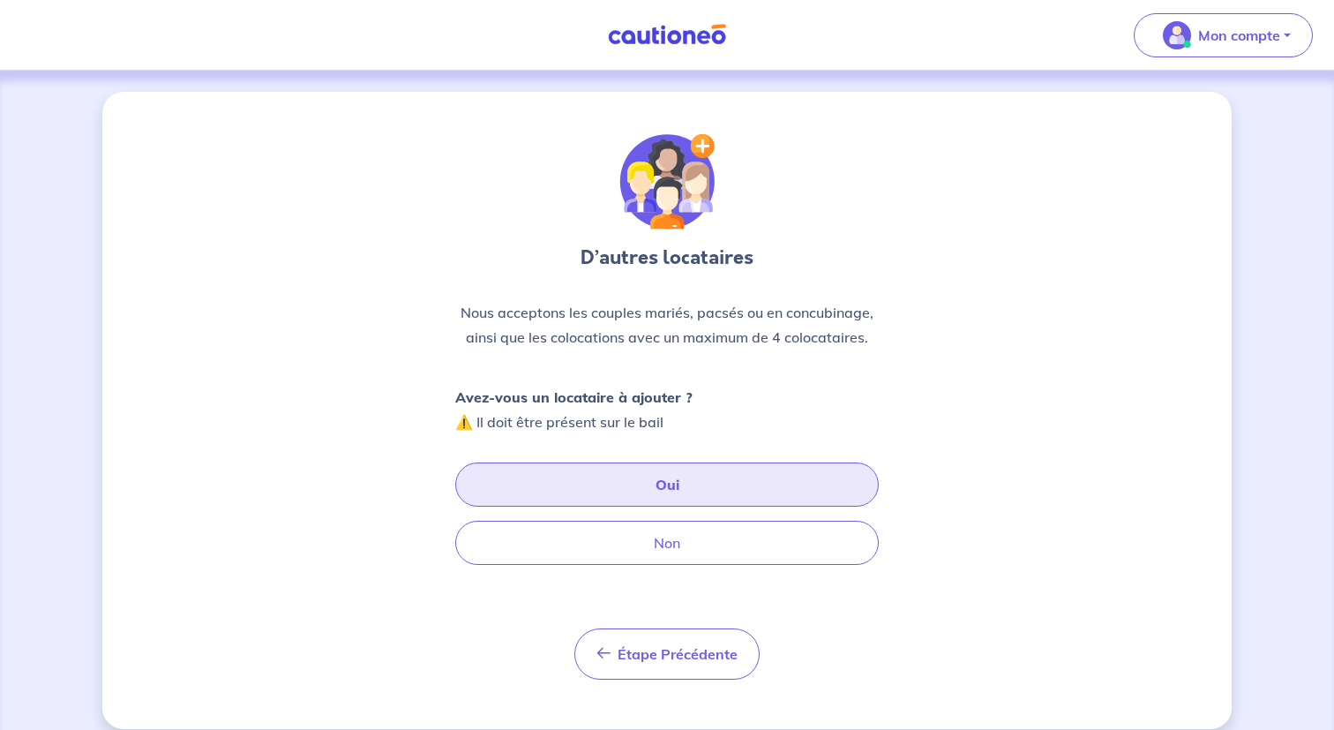
click at [698, 485] on button "Oui" at bounding box center [667, 484] width 424 height 44
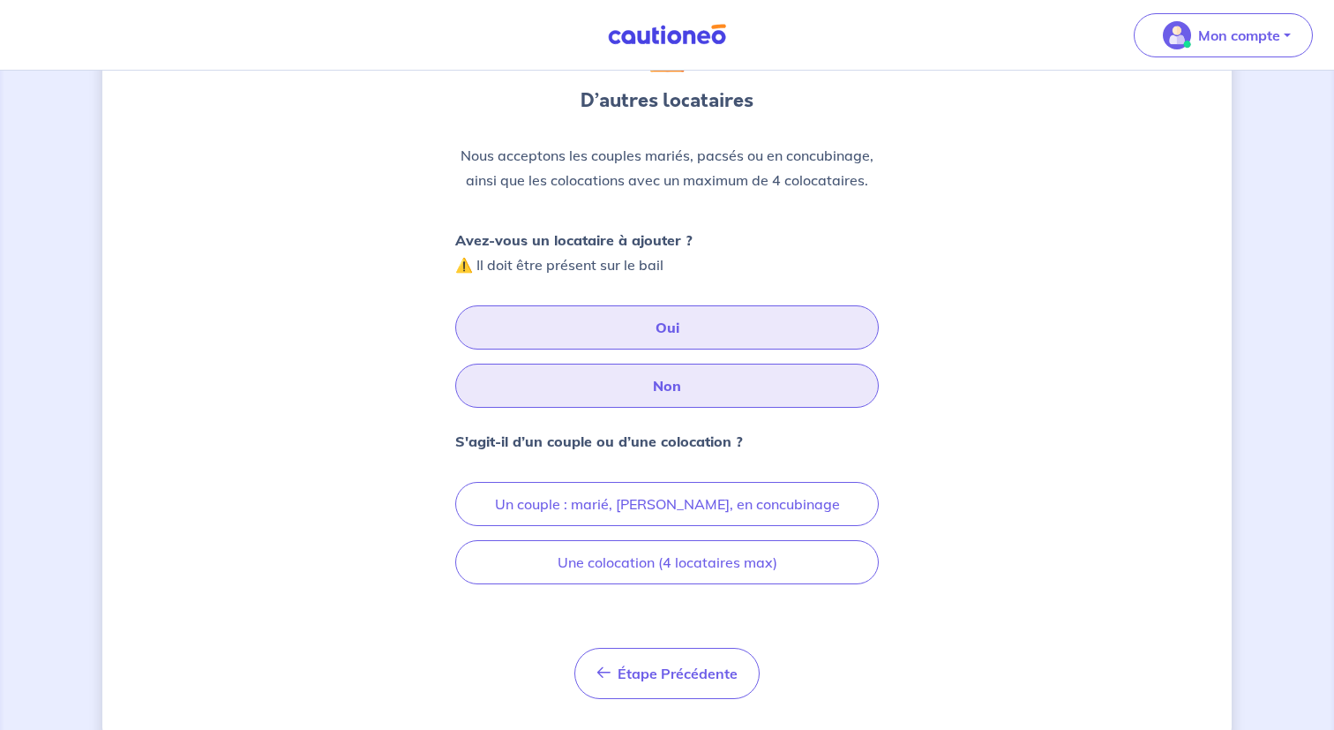
scroll to position [168, 0]
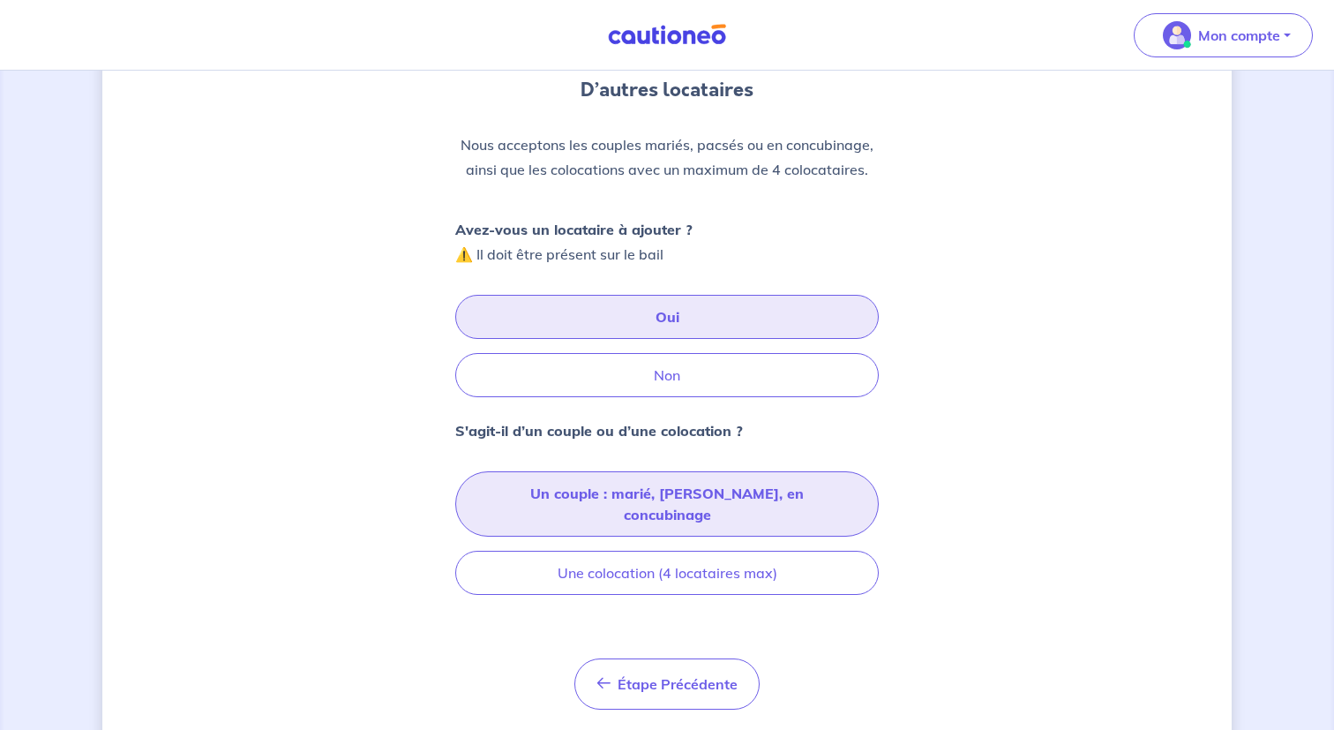
click at [686, 503] on button "Un couple : marié, pacsé, en concubinage" at bounding box center [667, 503] width 424 height 65
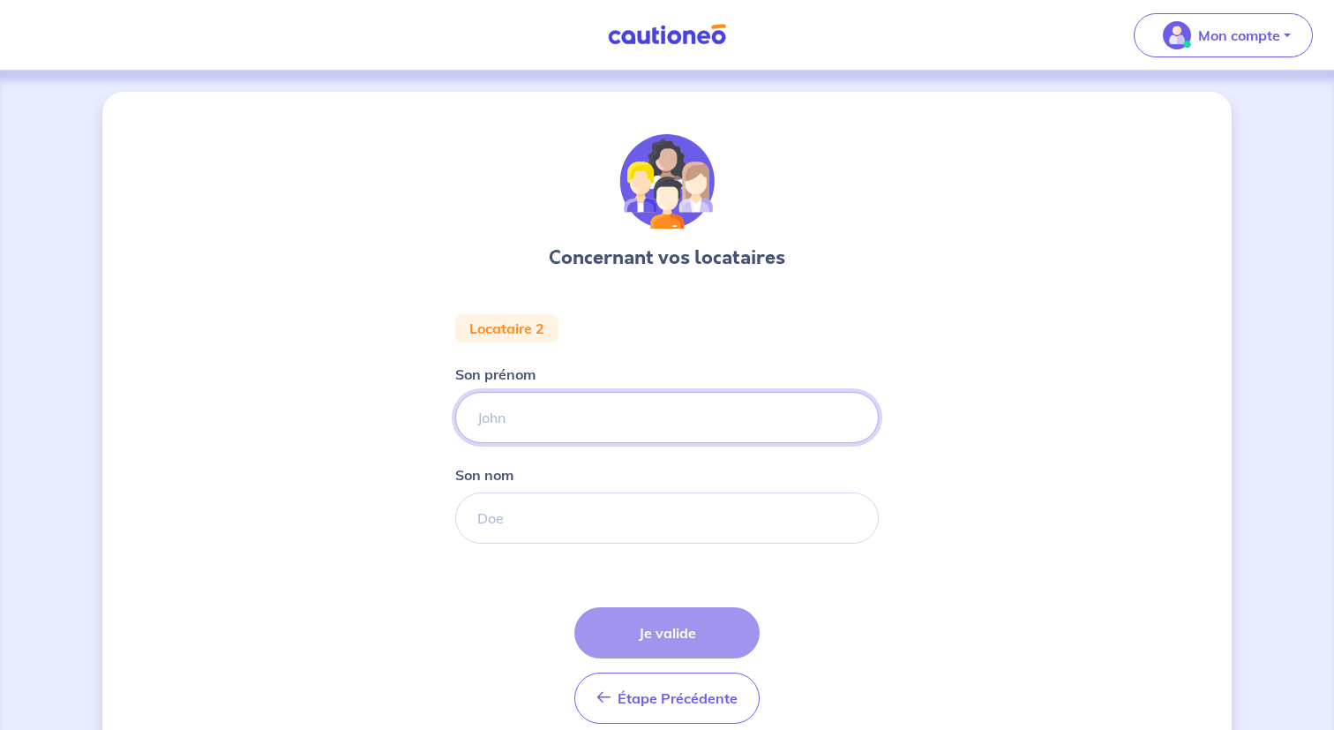
click at [649, 408] on input "Son prénom" at bounding box center [667, 417] width 424 height 51
type input "Joëlle"
click at [607, 518] on input "Son nom" at bounding box center [667, 517] width 424 height 51
click at [656, 527] on input "Son nom" at bounding box center [667, 517] width 424 height 51
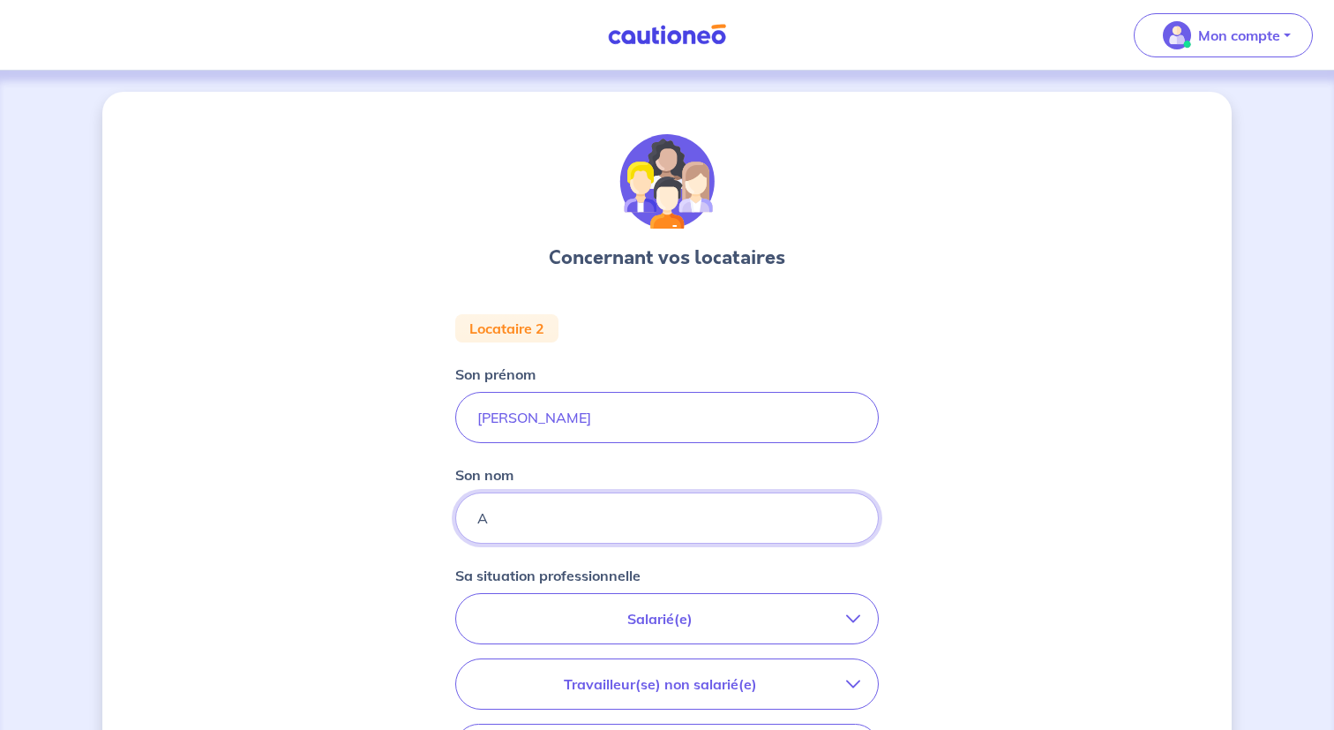
type input "Akou-Edi"
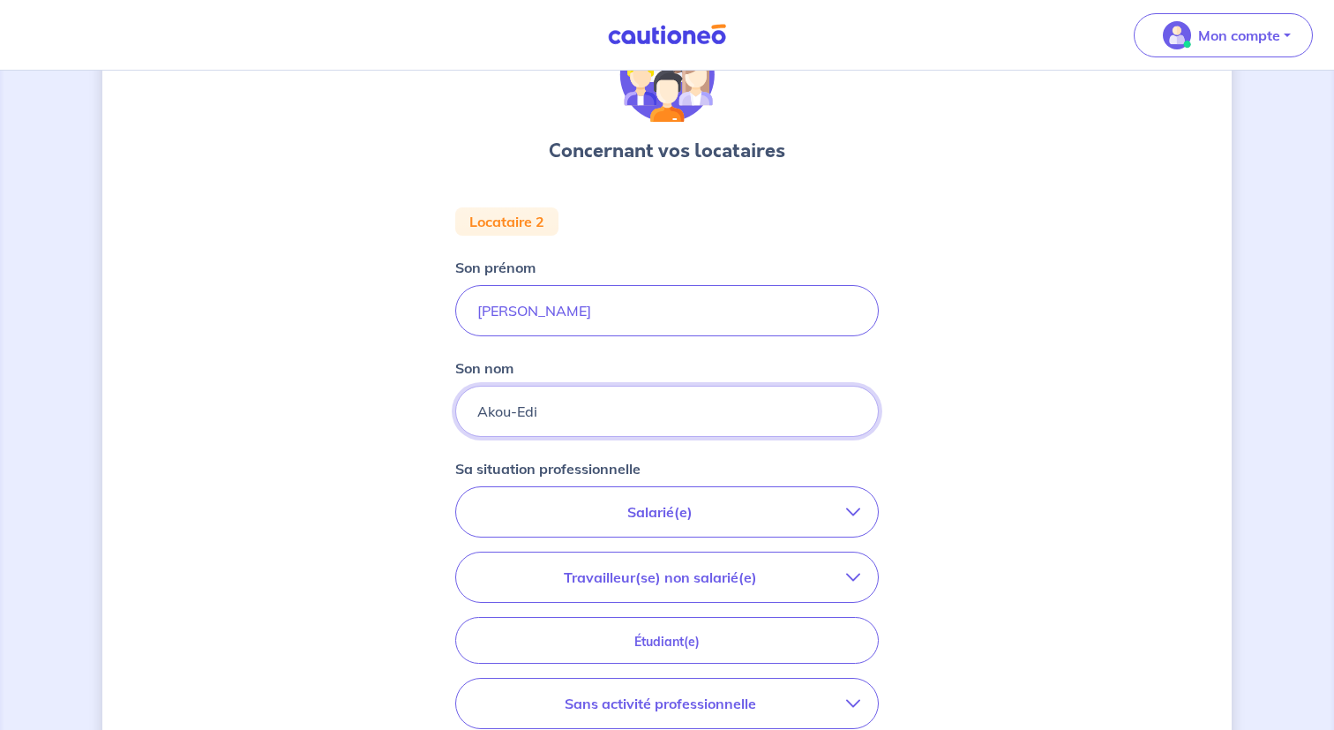
scroll to position [251, 0]
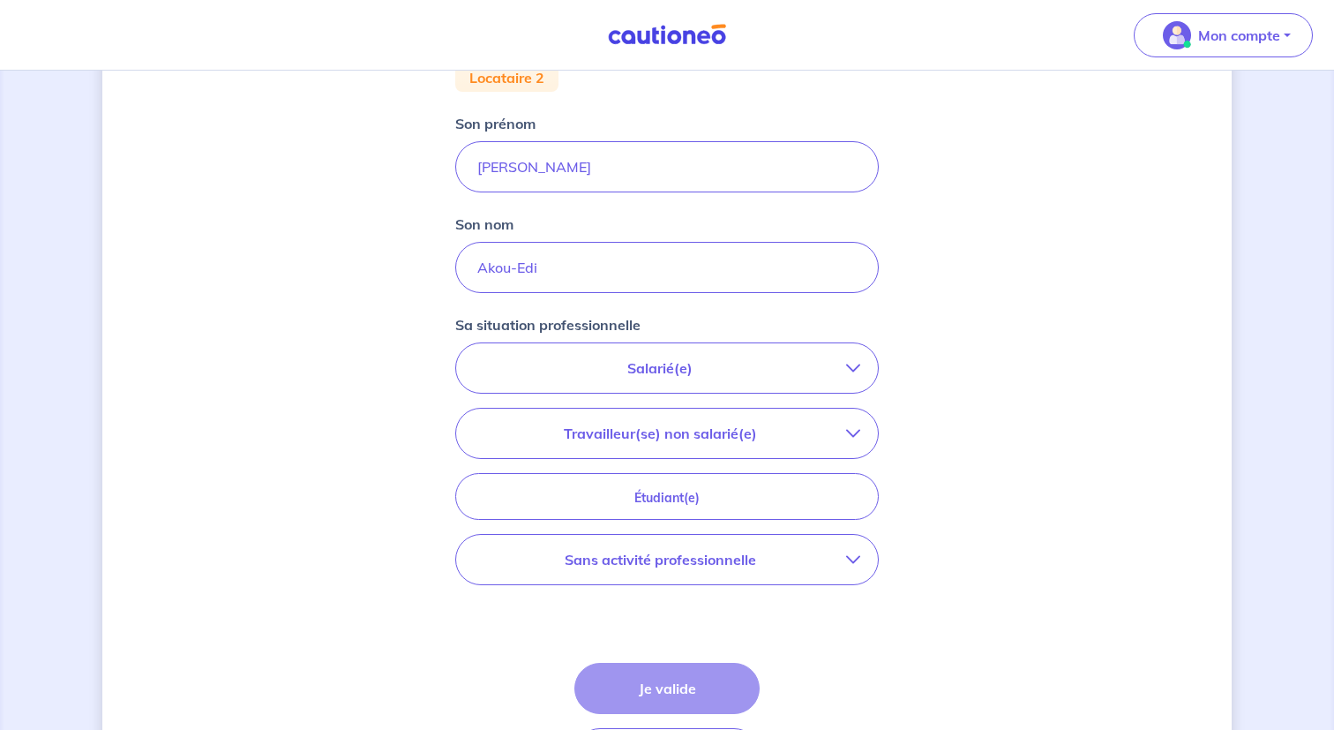
click at [716, 384] on button "Salarié(e)" at bounding box center [667, 367] width 422 height 49
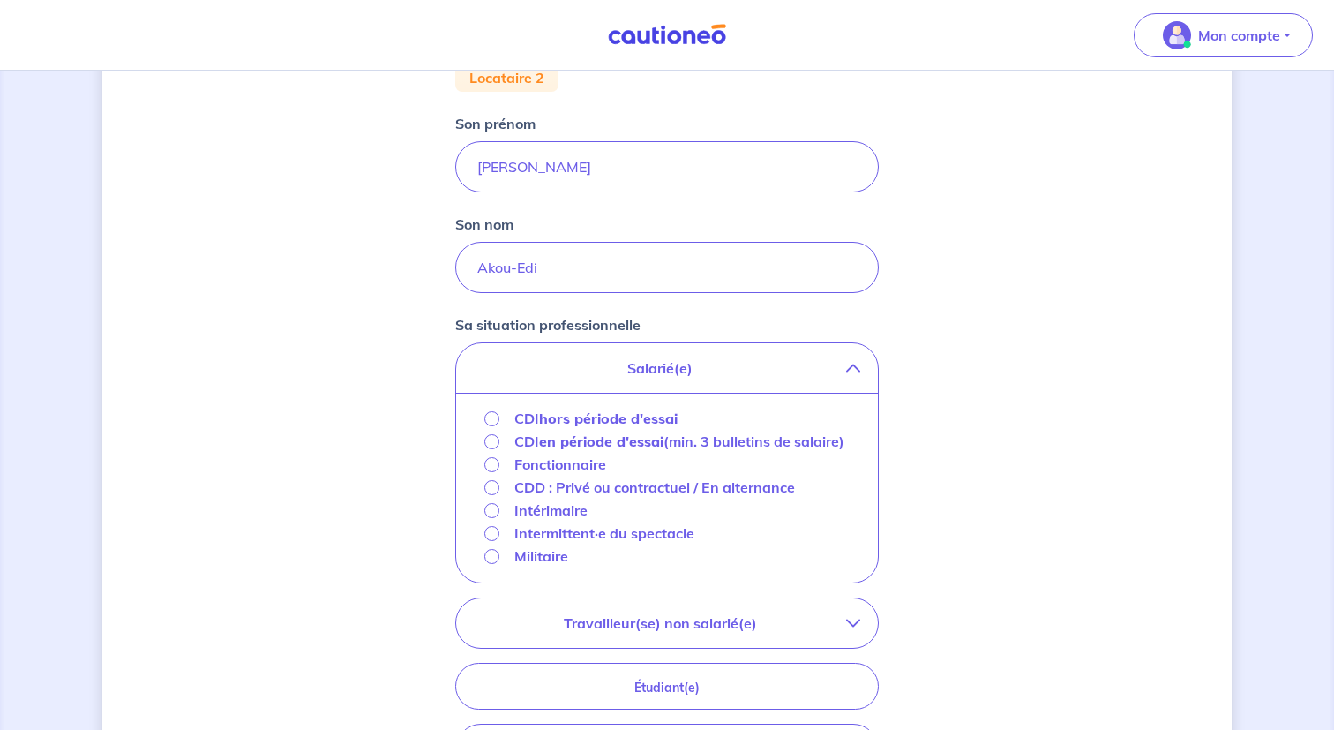
click at [637, 446] on strong "en période d'essai" at bounding box center [601, 441] width 124 height 18
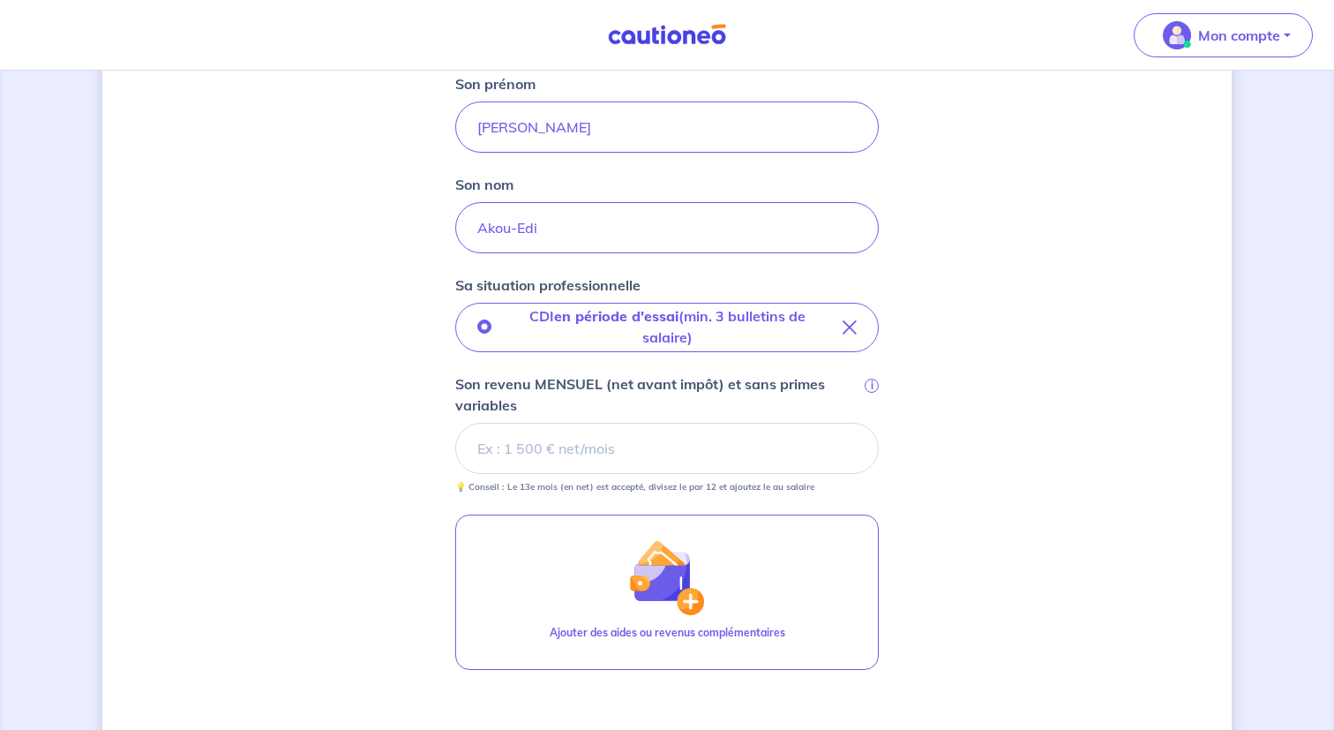
scroll to position [292, 0]
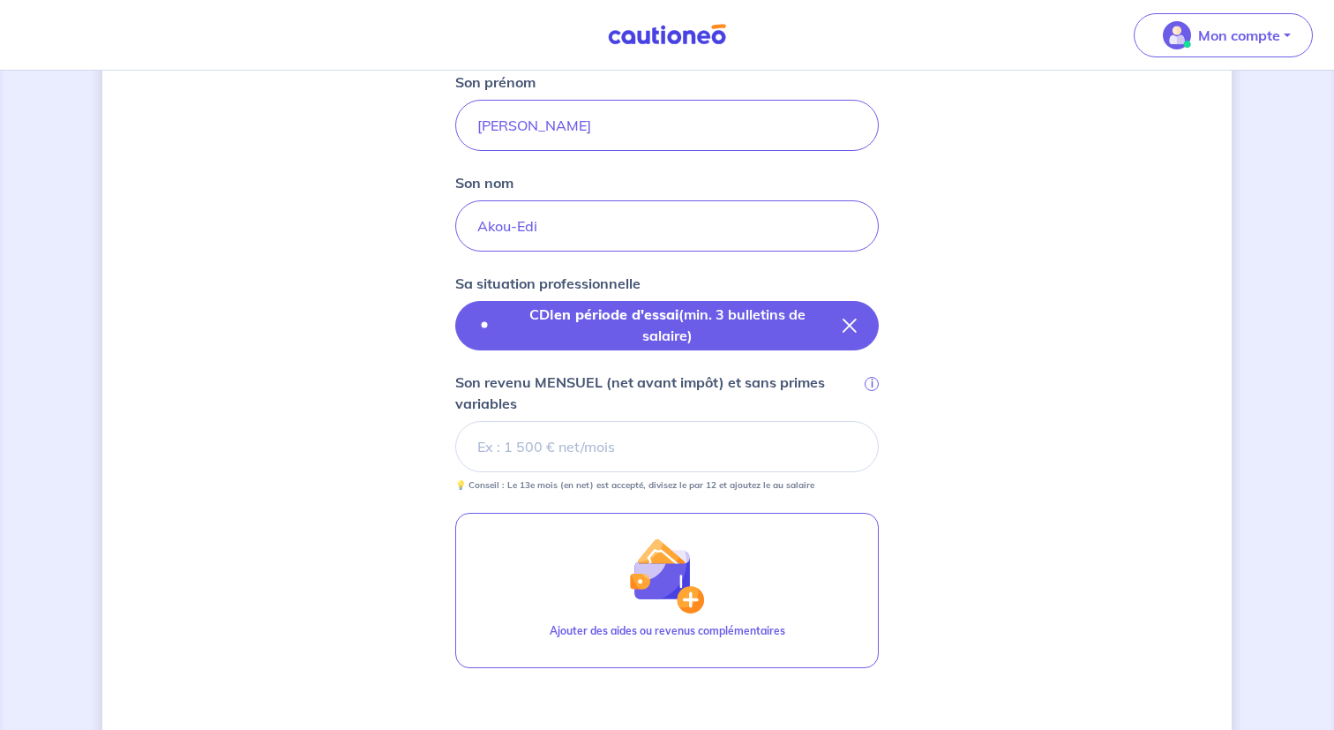
click at [677, 322] on strong "en période d'essai" at bounding box center [616, 314] width 124 height 18
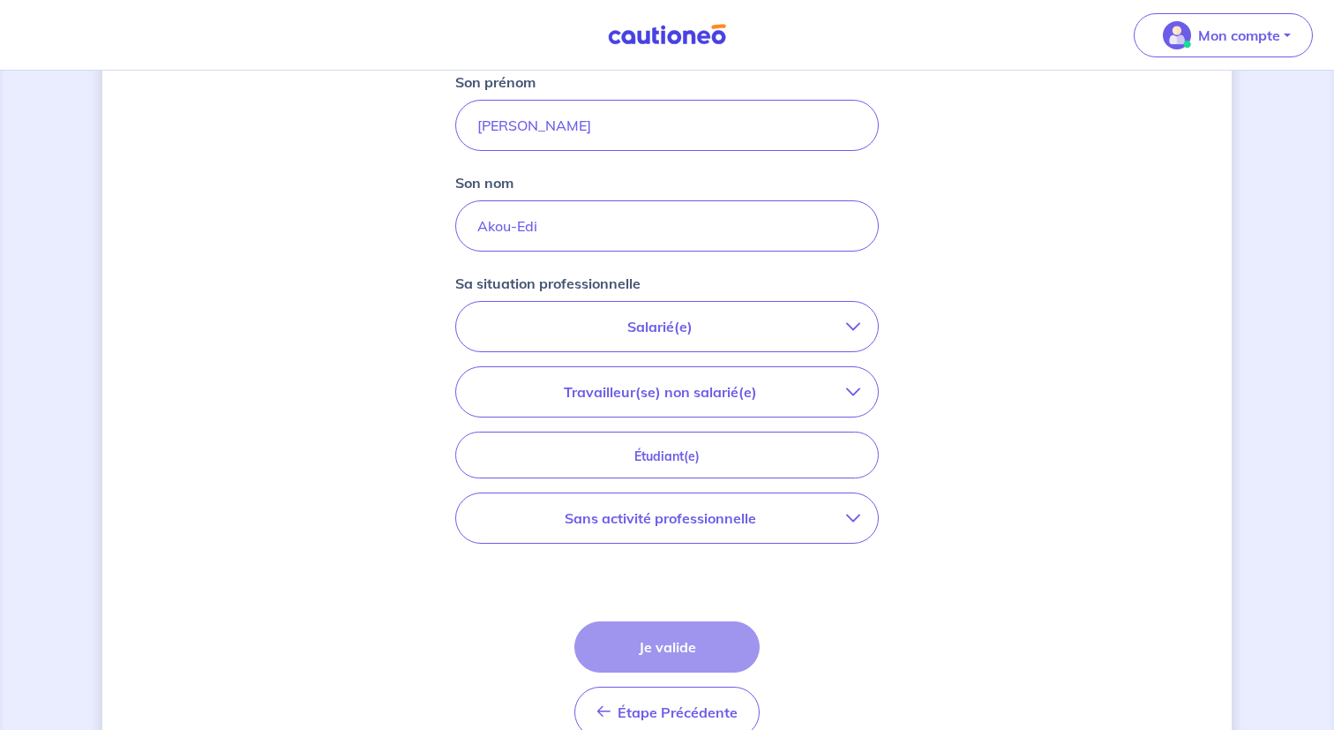
click at [653, 330] on p "Salarié(e)" at bounding box center [660, 326] width 372 height 21
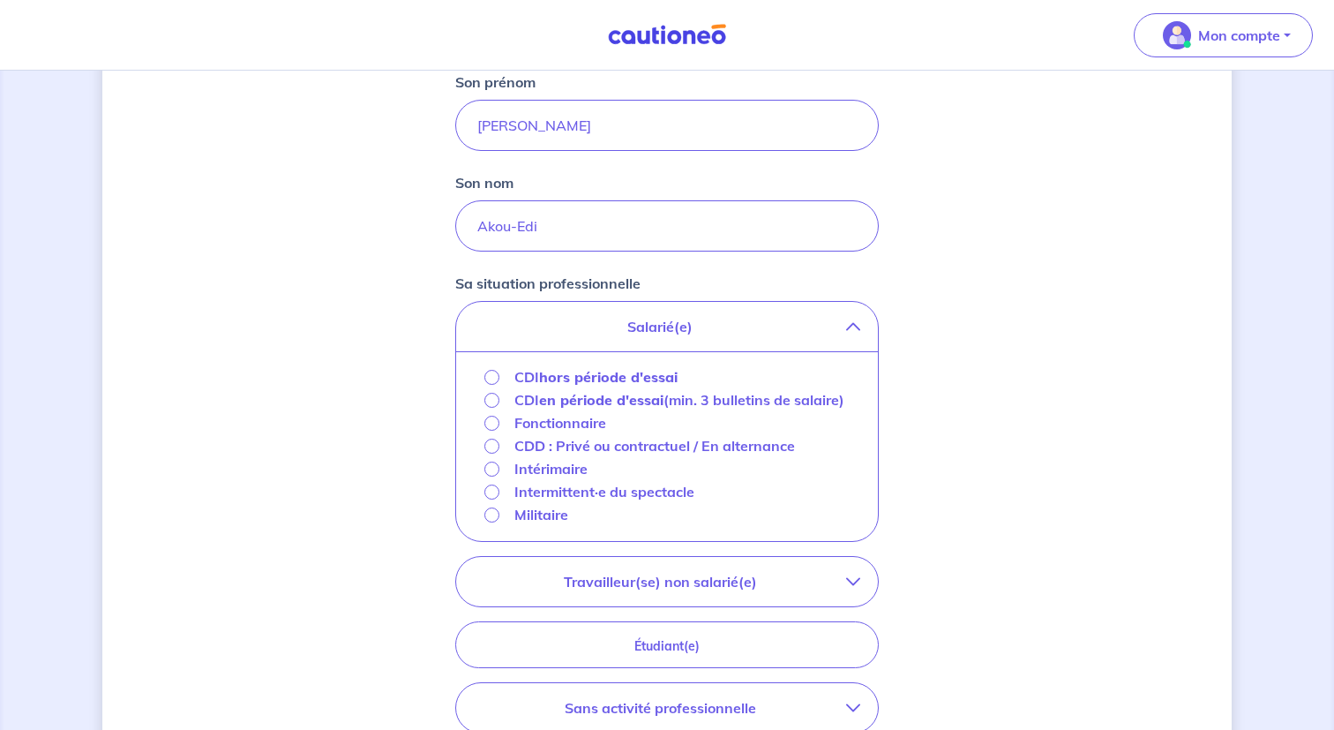
click at [597, 456] on p "CDD : Privé ou contractuel / En alternance" at bounding box center [655, 445] width 281 height 21
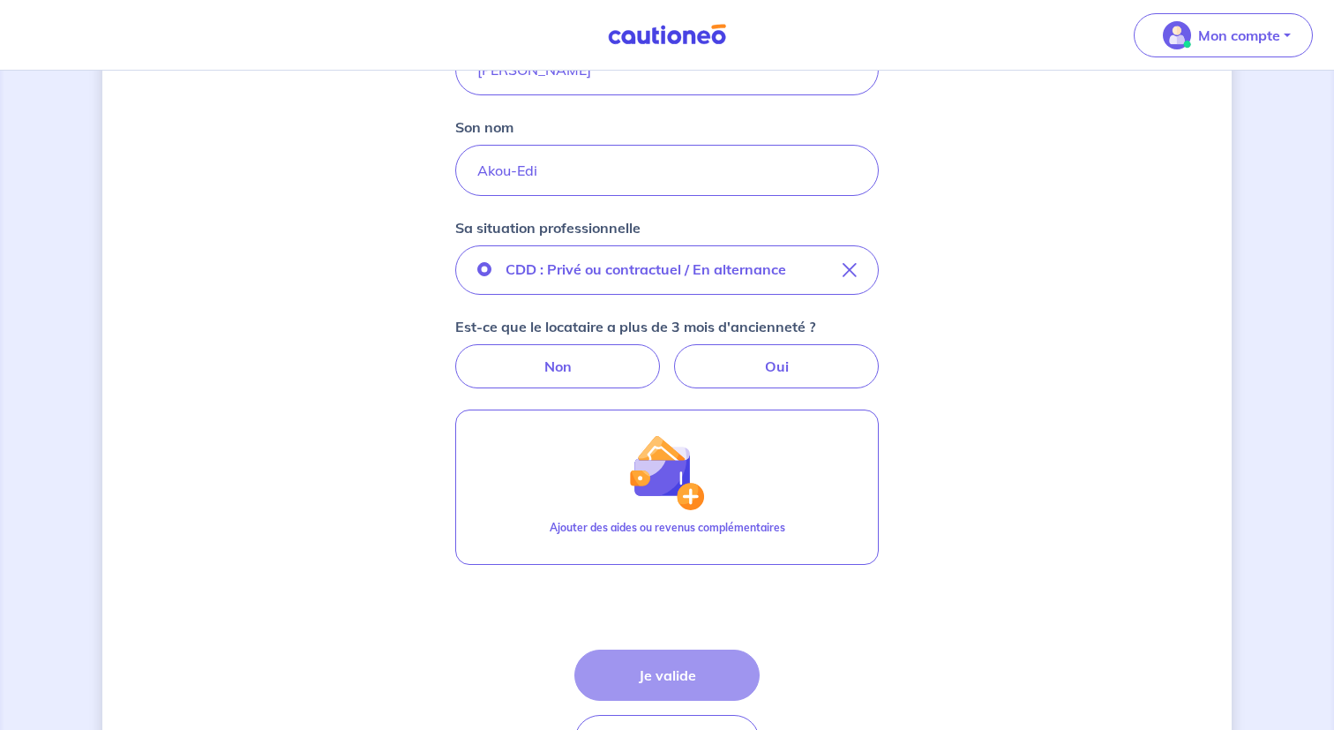
scroll to position [353, 0]
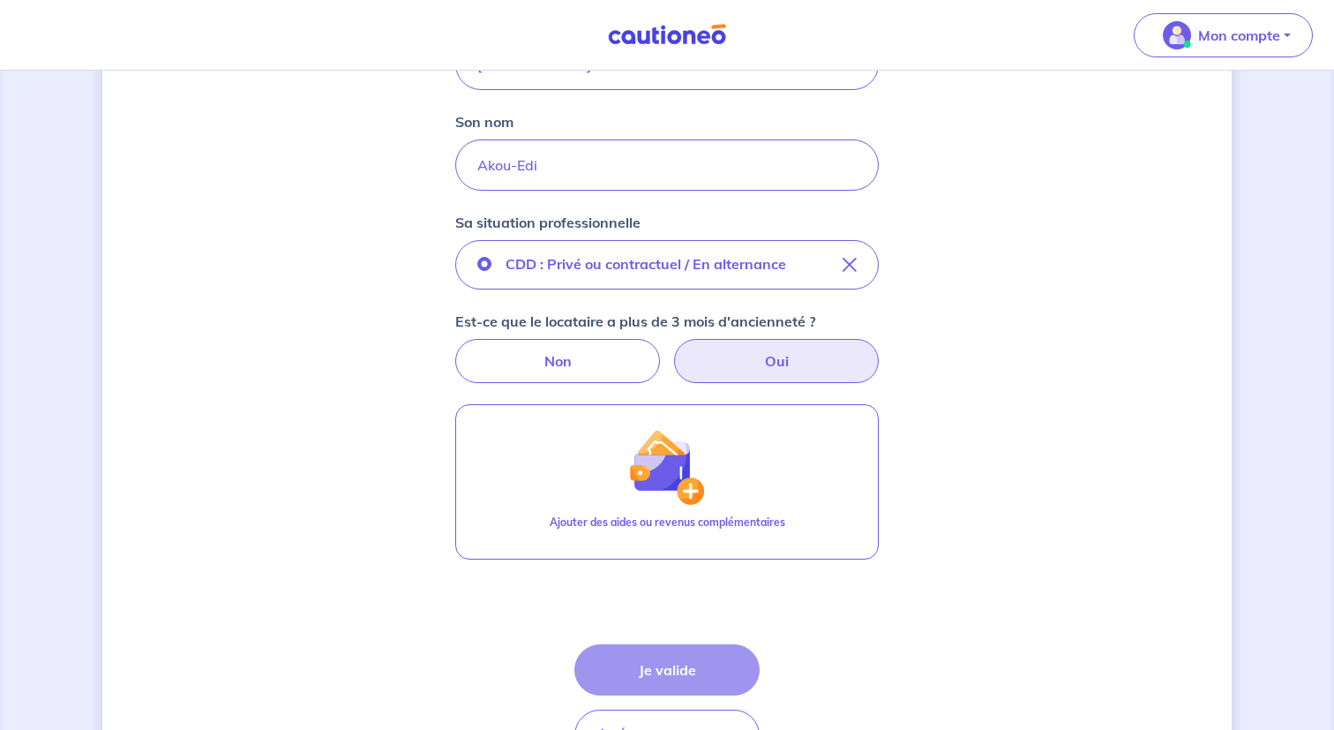
click at [704, 368] on label "Oui" at bounding box center [776, 361] width 205 height 44
click at [673, 350] on input "Oui" at bounding box center [667, 344] width 11 height 11
radio input "true"
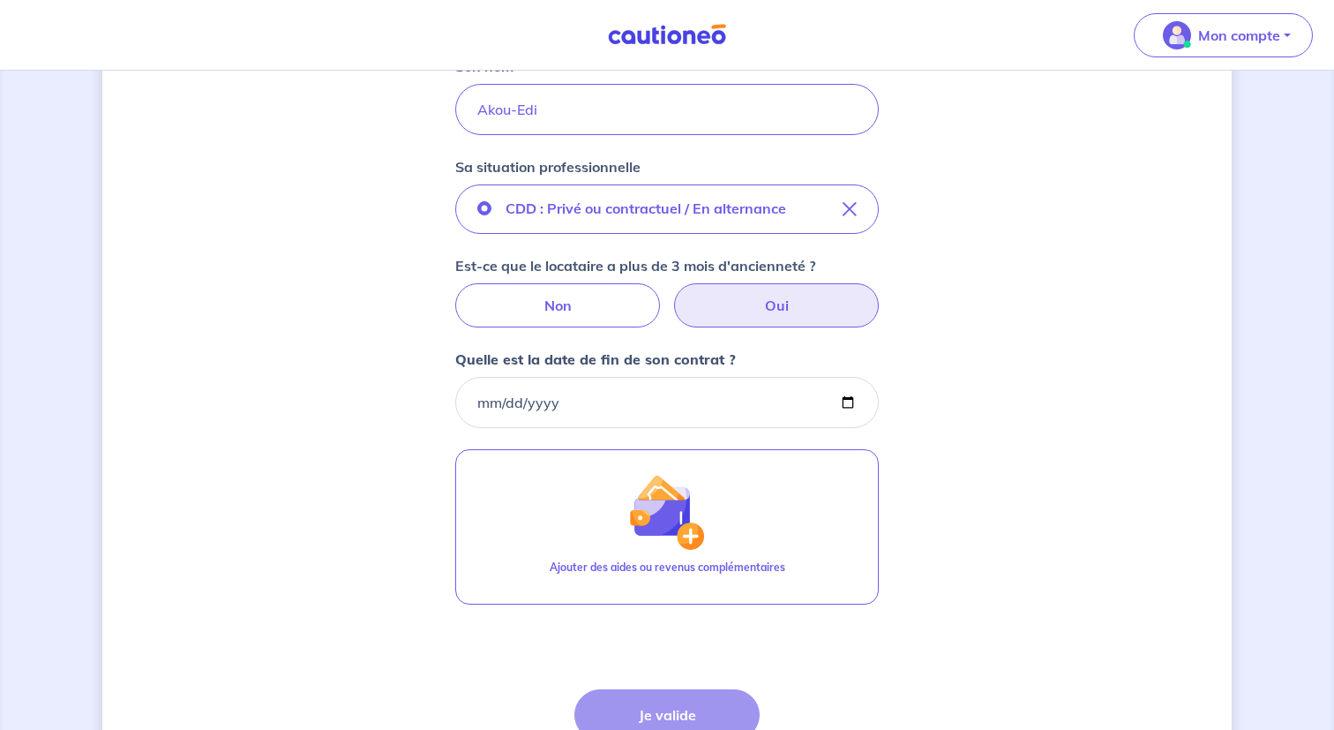
scroll to position [412, 0]
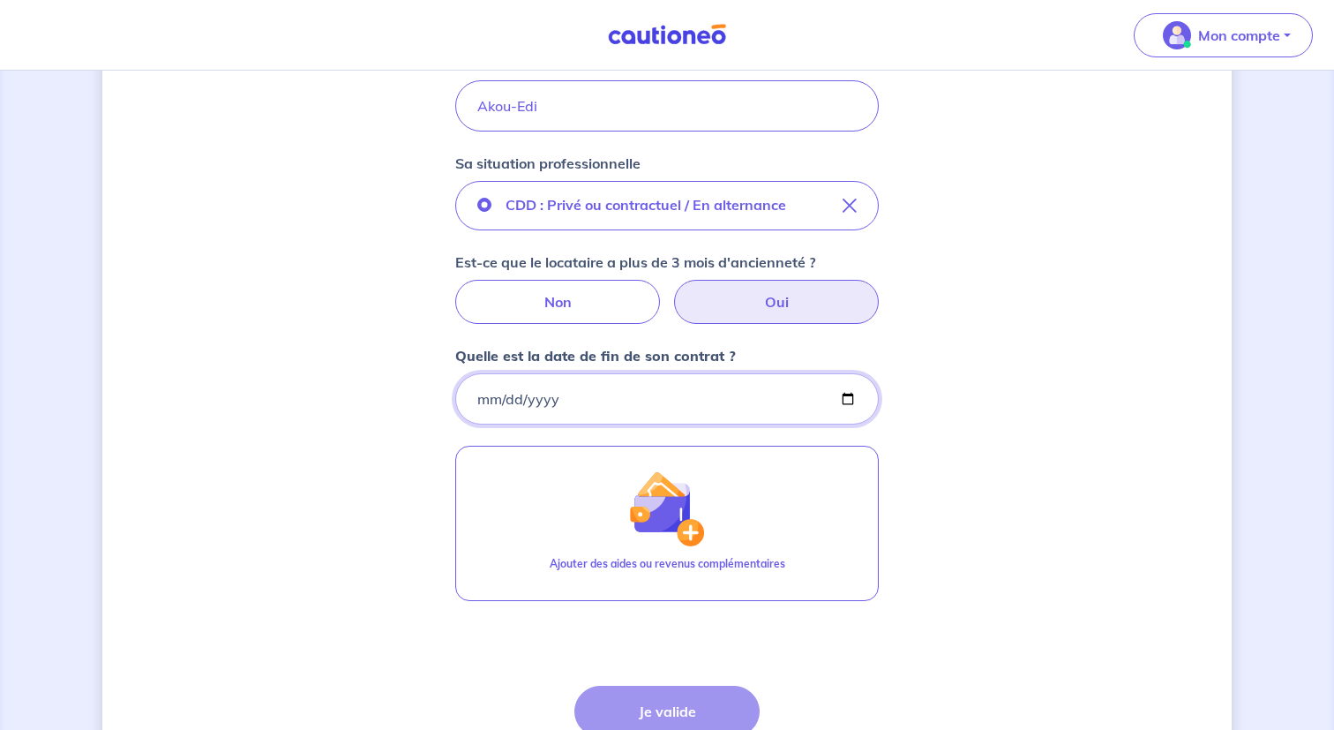
click at [683, 401] on input "Quelle est la date de fin de son contrat ?" at bounding box center [667, 398] width 424 height 51
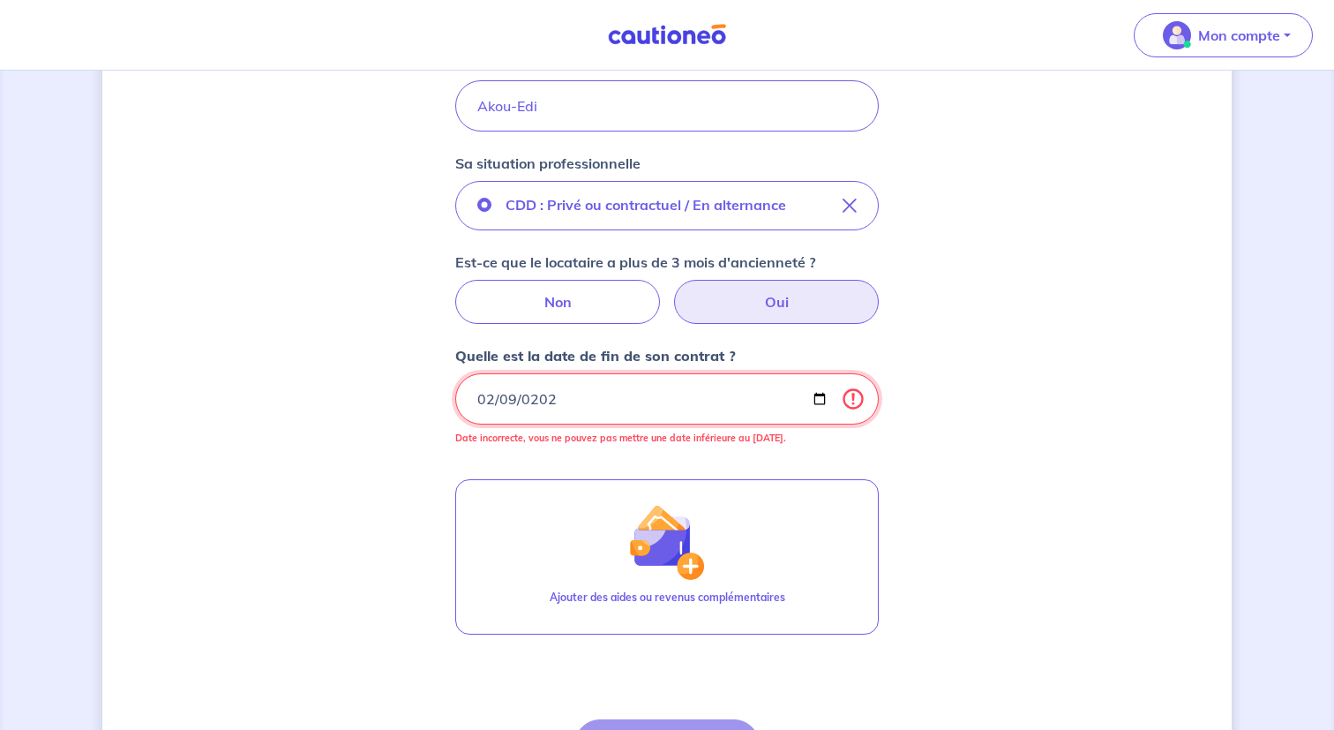
type input "2026-02-09"
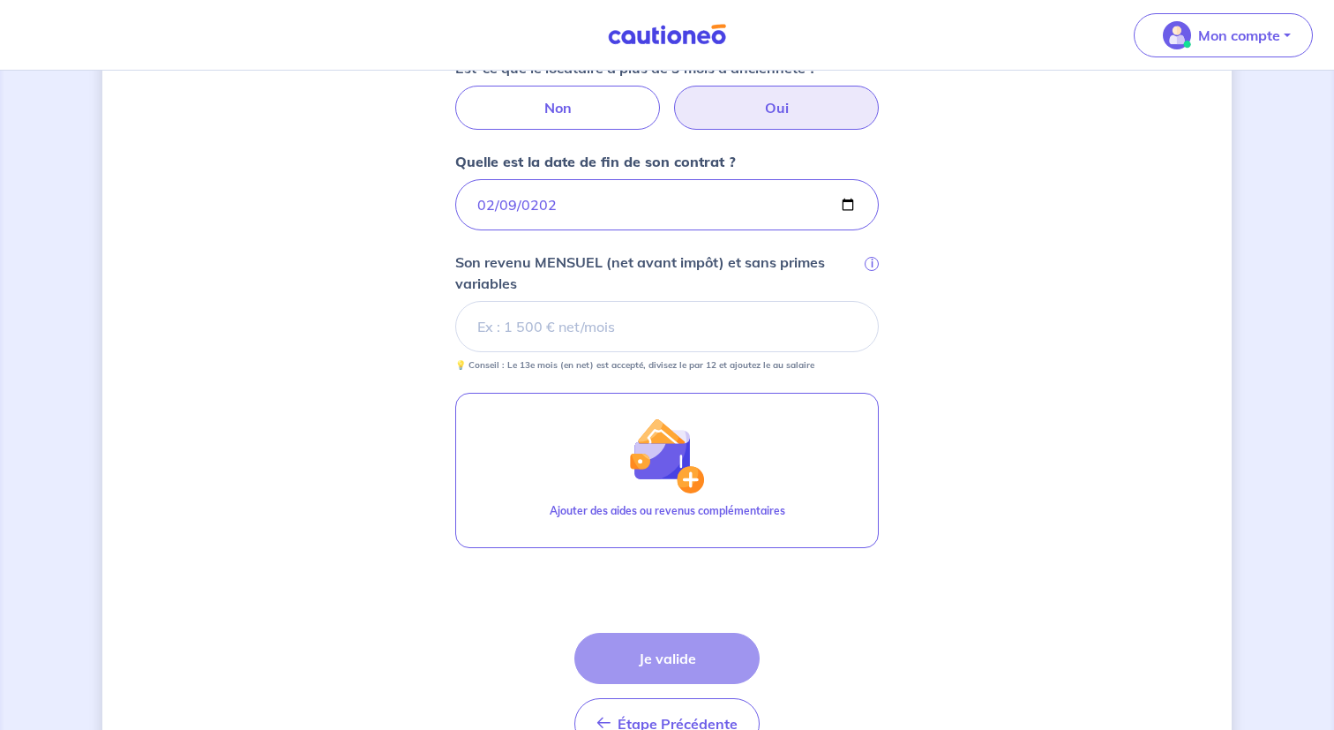
scroll to position [610, 0]
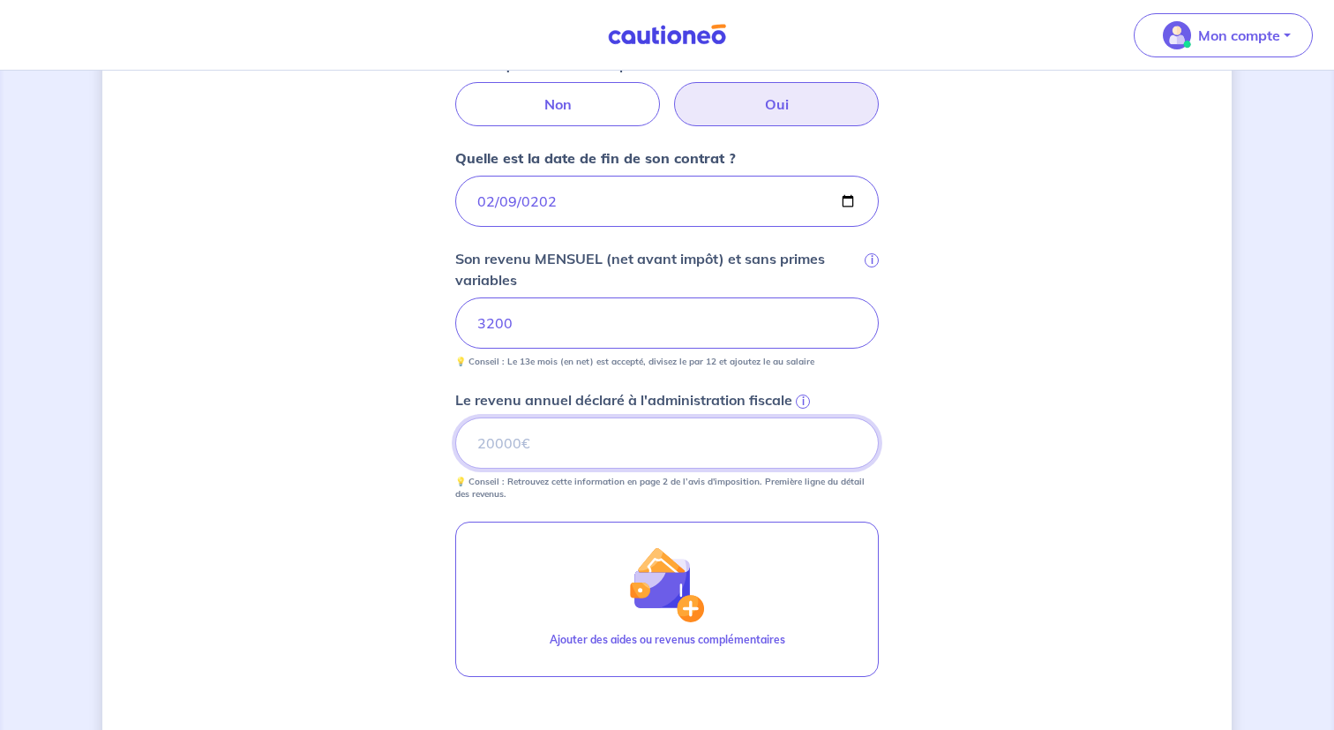
click at [549, 446] on input "Le revenu annuel déclaré à l'administration fiscale i" at bounding box center [667, 442] width 424 height 51
type input "11063"
click at [991, 498] on div "Concernant vos locataires Locataire 2 Son prénom Joëlle Son nom Akou-Edi Sa sit…" at bounding box center [667, 212] width 1130 height 1460
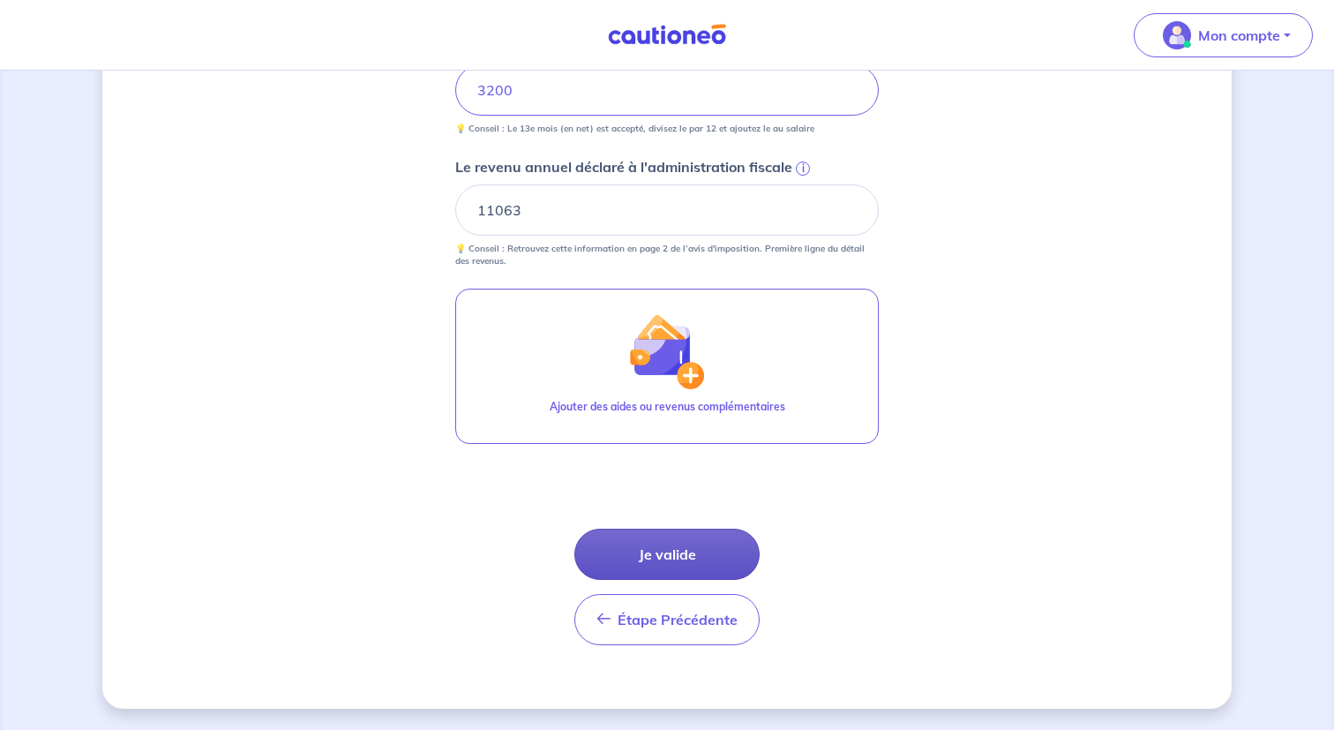
click at [665, 560] on button "Je valide" at bounding box center [667, 554] width 185 height 51
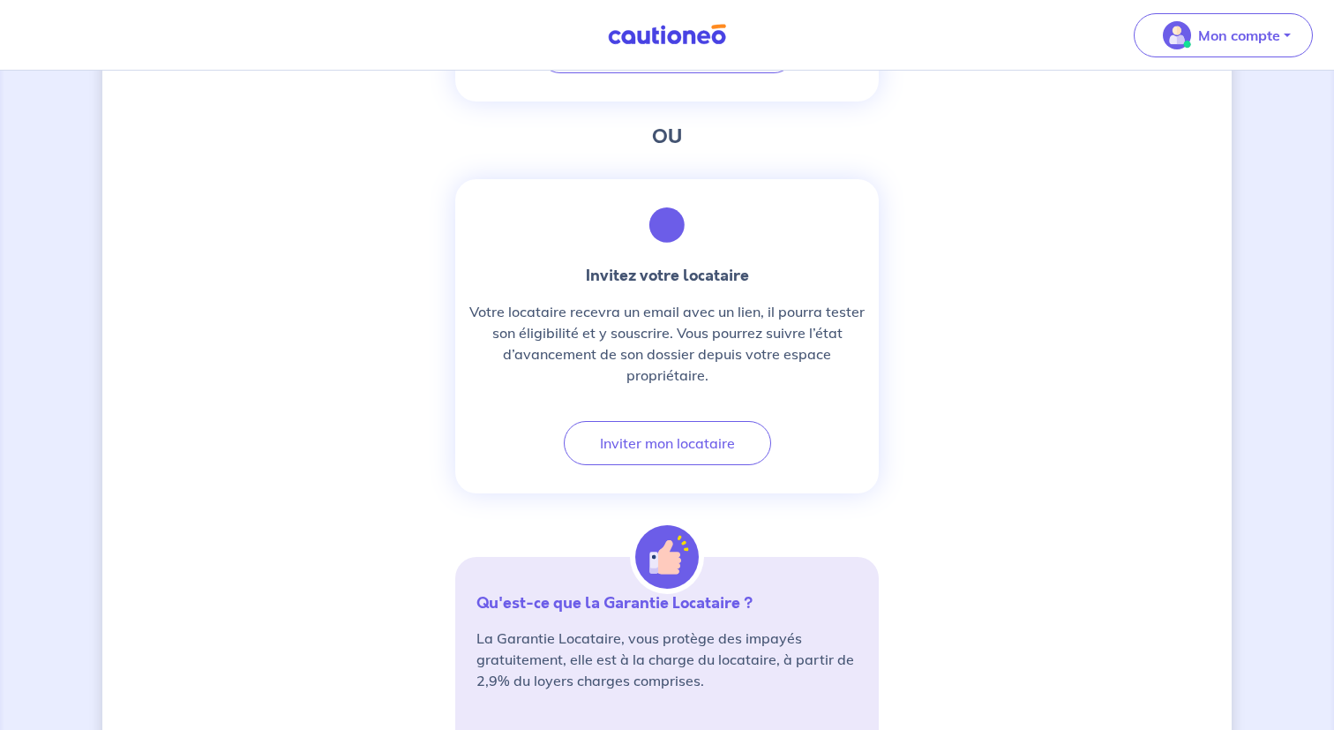
scroll to position [838, 0]
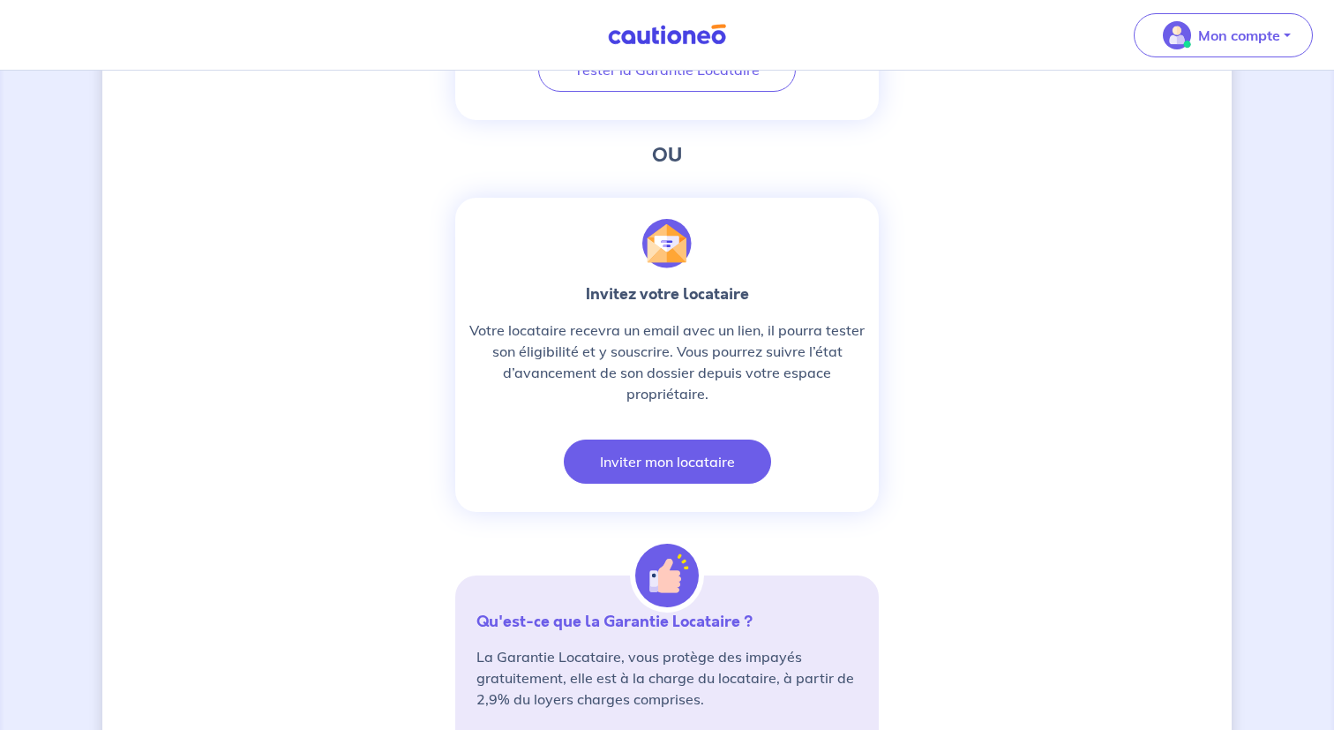
click at [740, 465] on button "Inviter mon locataire" at bounding box center [667, 462] width 207 height 44
select select "FR"
